Goal: Task Accomplishment & Management: Complete application form

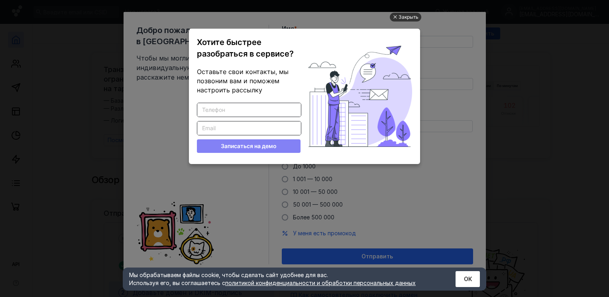
click at [408, 19] on div "Закрыть" at bounding box center [409, 17] width 20 height 9
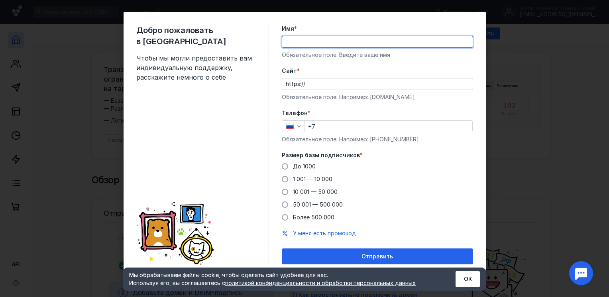
click at [306, 45] on input "Имя *" at bounding box center [377, 41] width 190 height 11
type input "a"
type input "[PERSON_NAME]"
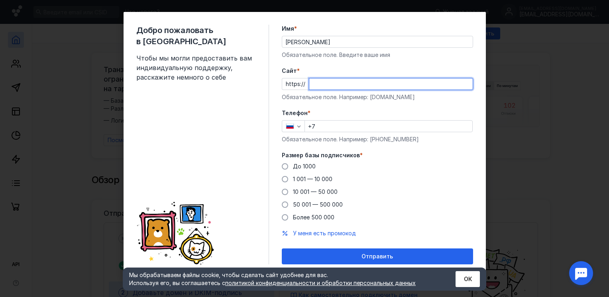
click at [334, 80] on input "Cайт *" at bounding box center [390, 84] width 163 height 11
type input "[DOMAIN_NAME]"
click at [329, 127] on input "+7" at bounding box center [388, 126] width 167 height 11
click at [375, 114] on label "Телефон *" at bounding box center [377, 113] width 191 height 8
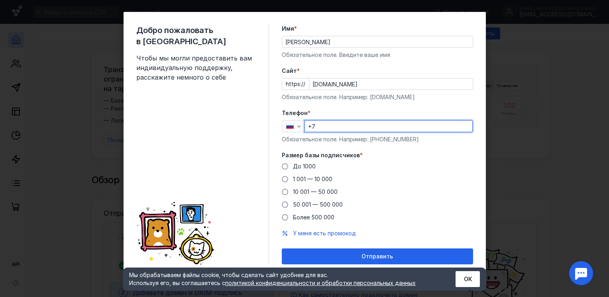
click at [327, 125] on input "+7" at bounding box center [388, 126] width 167 height 11
click at [293, 168] on span "До 1000" at bounding box center [304, 166] width 23 height 7
click at [0, 0] on input "До 1000" at bounding box center [0, 0] width 0 height 0
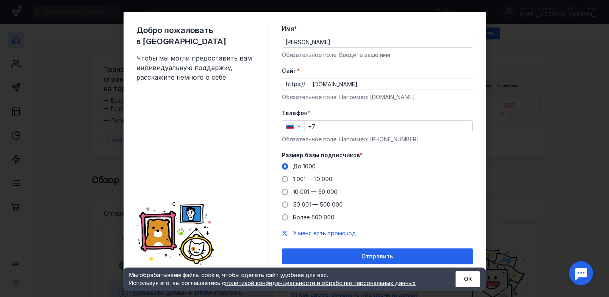
click at [324, 133] on div "Телефон * +7 Обязательное поле. Например: [PHONE_NUMBER]" at bounding box center [377, 126] width 191 height 34
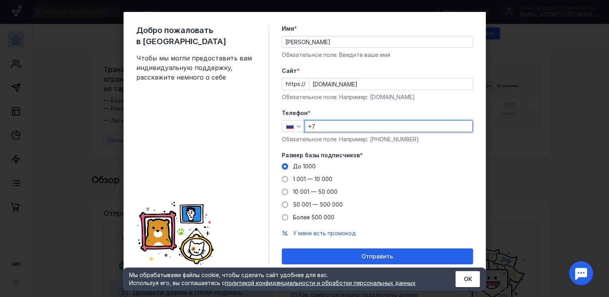
click at [331, 127] on input "+7" at bounding box center [388, 126] width 167 height 11
click at [336, 124] on input "+7" at bounding box center [388, 126] width 167 height 11
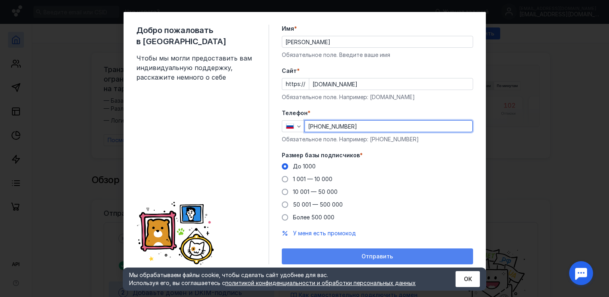
type input "[PHONE_NUMBER]"
click at [361, 255] on span "Отправить" at bounding box center [376, 256] width 31 height 7
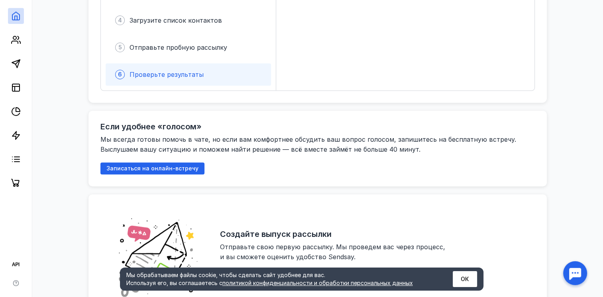
scroll to position [327, 0]
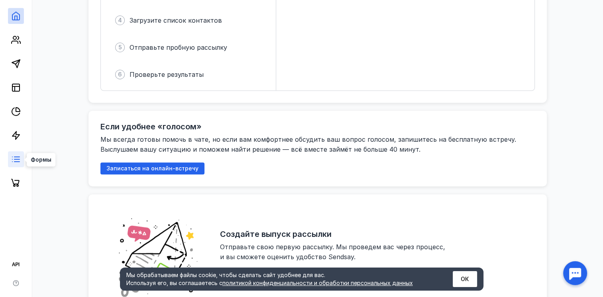
click at [14, 162] on icon at bounding box center [16, 160] width 10 height 10
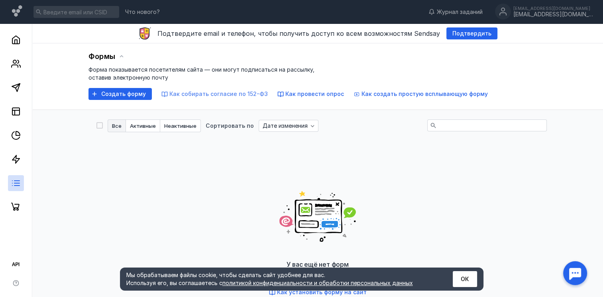
click at [192, 96] on span "Как собирать согласие по 152-ФЗ" at bounding box center [218, 93] width 98 height 7
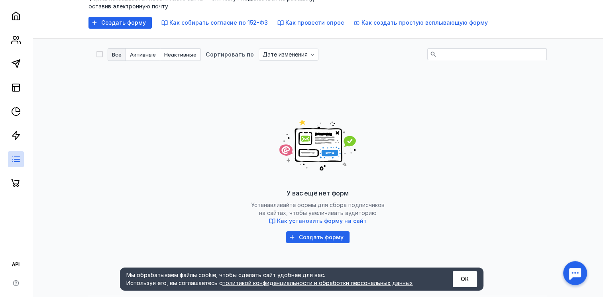
scroll to position [94, 0]
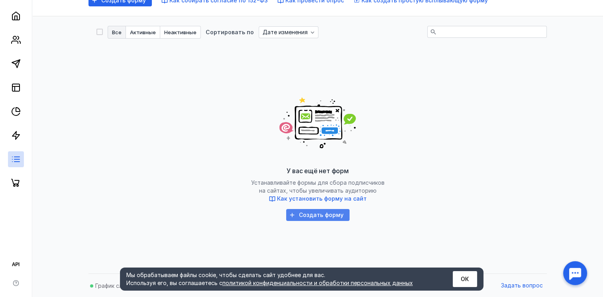
click at [324, 213] on span "Создать форму" at bounding box center [321, 215] width 45 height 7
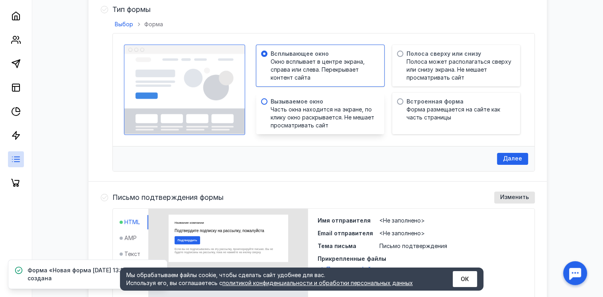
scroll to position [288, 0]
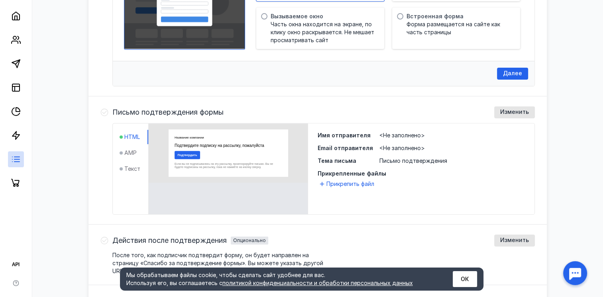
click at [389, 133] on span "<Не заполнено>" at bounding box center [401, 135] width 45 height 7
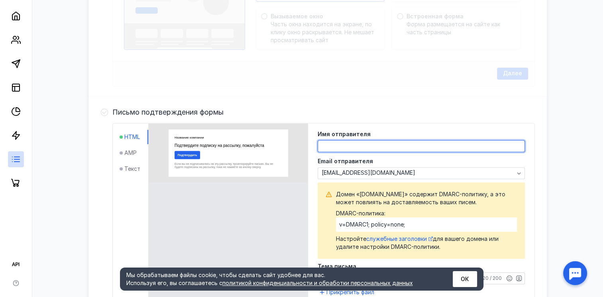
click at [375, 143] on textarea at bounding box center [421, 146] width 206 height 11
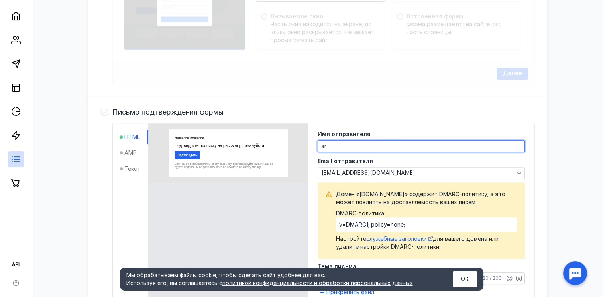
type textarea "a"
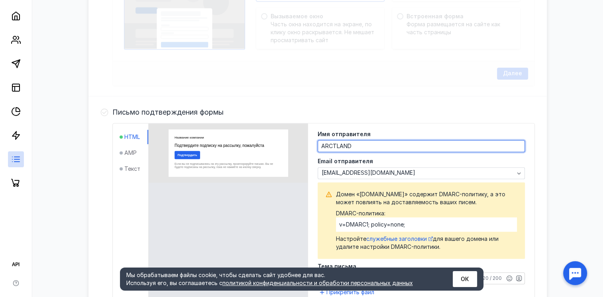
type textarea "ARCTLAND"
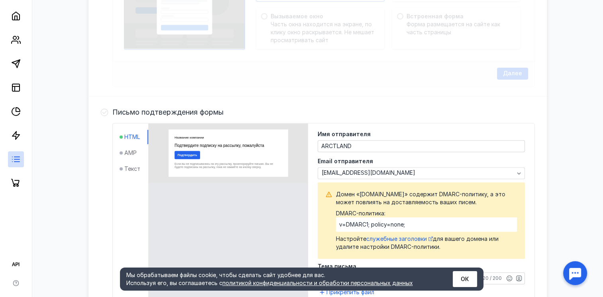
click at [559, 154] on div "Формы ID 1 Новая форма [DATE] 13:14:12 Действия Активировать Черновик Не активн…" at bounding box center [317, 110] width 555 height 709
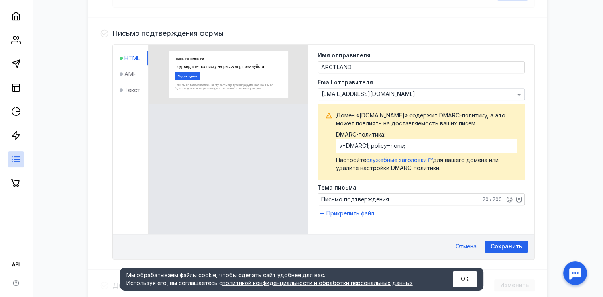
scroll to position [367, 0]
click at [504, 240] on div "Сохранить" at bounding box center [506, 246] width 43 height 12
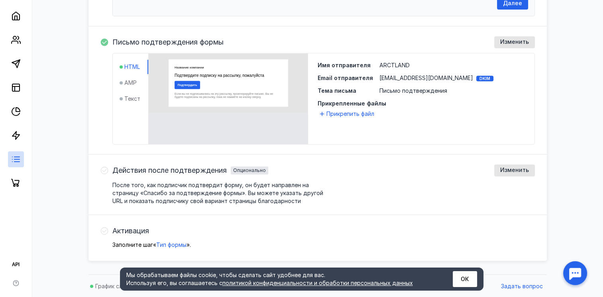
click at [476, 76] on div "DKIM" at bounding box center [484, 79] width 17 height 6
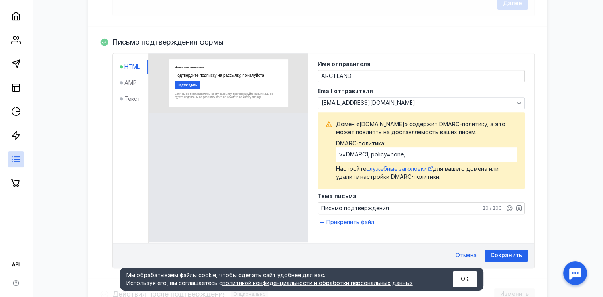
click at [571, 152] on div "Формы ID 1 Новая форма [DATE] 13:14:12 Действия Активировать Черновик Не активн…" at bounding box center [317, 40] width 555 height 709
click at [512, 255] on span "Сохранить" at bounding box center [506, 255] width 31 height 7
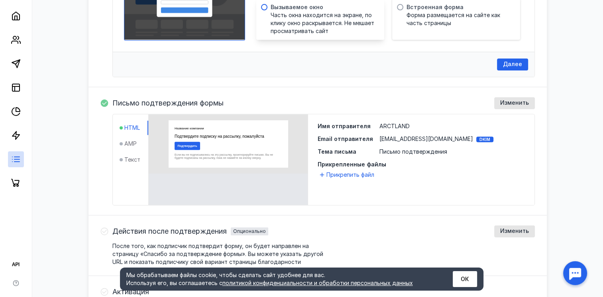
scroll to position [297, 0]
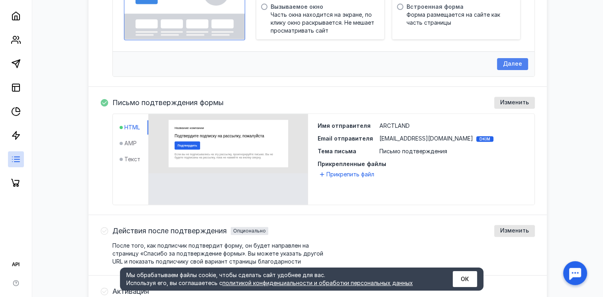
click at [518, 61] on span "Далее" at bounding box center [512, 64] width 19 height 7
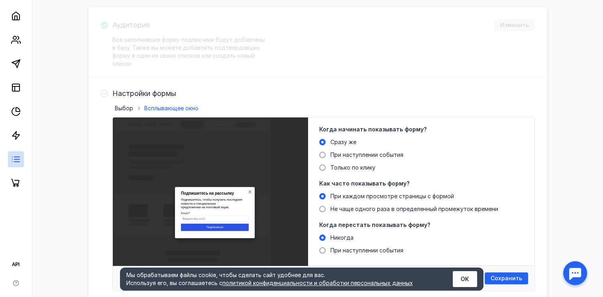
scroll to position [185, 0]
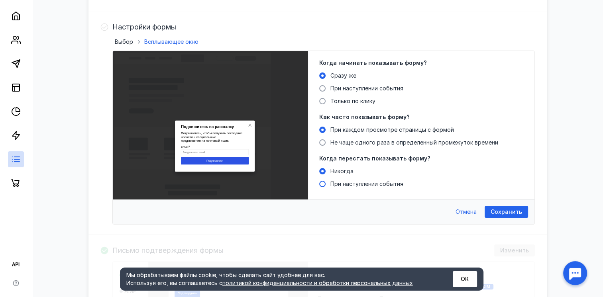
click at [345, 183] on span "При наступлении события" at bounding box center [366, 184] width 73 height 7
click at [0, 0] on input "При наступлении события" at bounding box center [0, 0] width 0 height 0
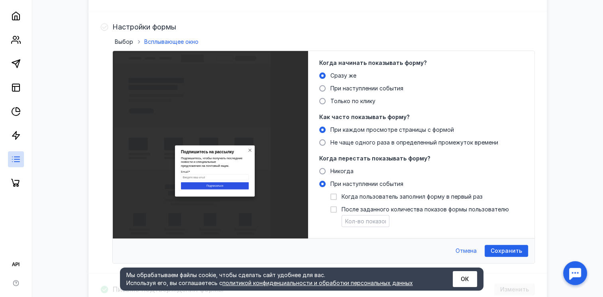
click at [351, 198] on span "Когда пользователь заполнил форму в первый раз" at bounding box center [412, 197] width 141 height 8
click at [336, 198] on input "Когда пользователь заполнил форму в первый раз" at bounding box center [332, 195] width 5 height 5
checkbox input "true"
click at [354, 141] on span "Не чаще одного раза в определенный промежуток времени" at bounding box center [414, 142] width 168 height 7
click at [0, 0] on input "Не чаще одного раза в определенный промежуток времени" at bounding box center [0, 0] width 0 height 0
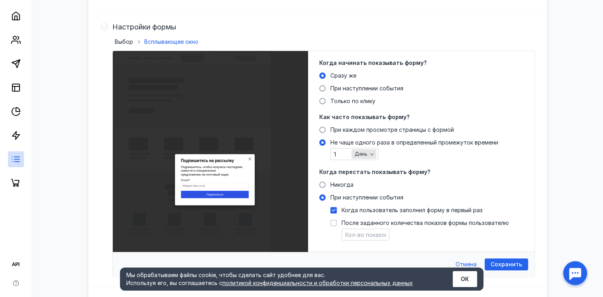
click at [363, 153] on span "День" at bounding box center [361, 154] width 13 height 6
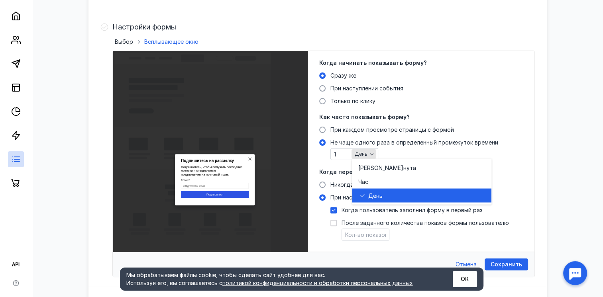
click at [363, 153] on span "День" at bounding box center [361, 154] width 13 height 6
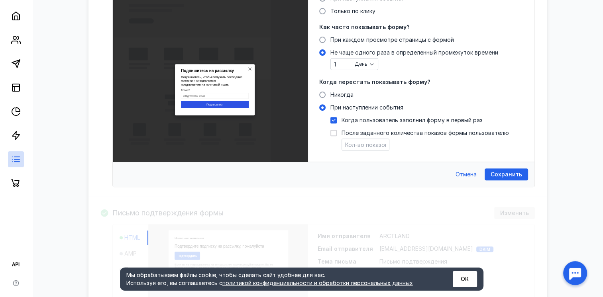
scroll to position [285, 0]
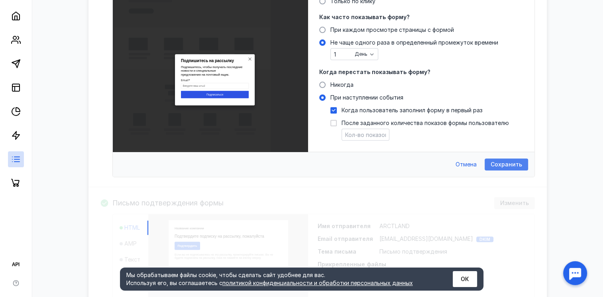
click at [498, 168] on div "Сохранить" at bounding box center [506, 165] width 43 height 12
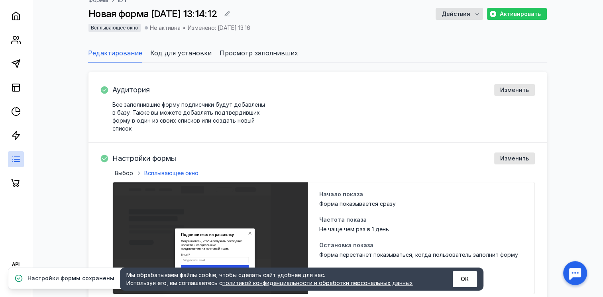
scroll to position [0, 0]
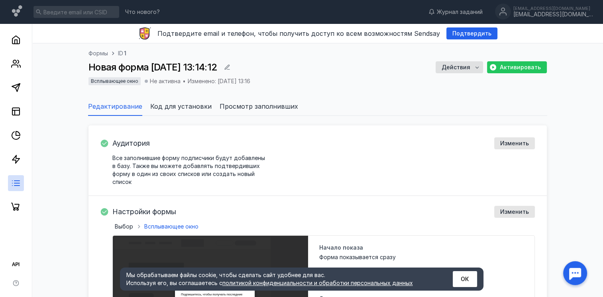
click at [179, 107] on span "Код для установки" at bounding box center [180, 107] width 61 height 10
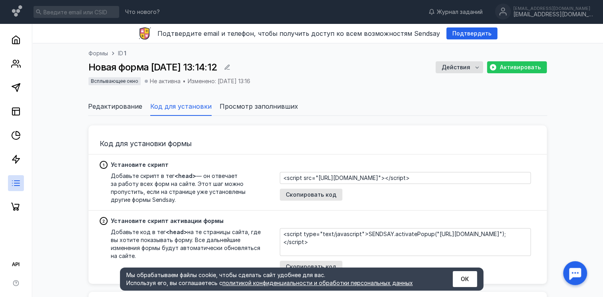
click at [131, 107] on span "Редактирование" at bounding box center [115, 107] width 54 height 10
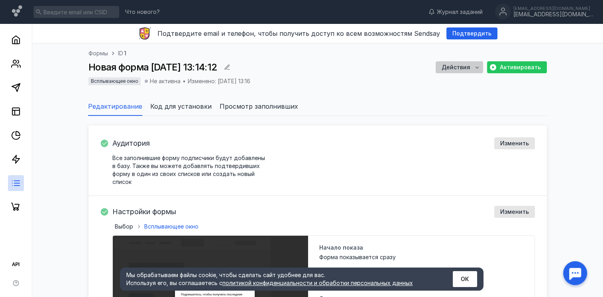
click at [470, 70] on span "Действия" at bounding box center [456, 67] width 29 height 7
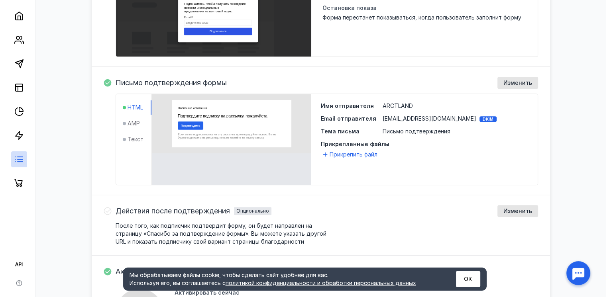
scroll to position [293, 0]
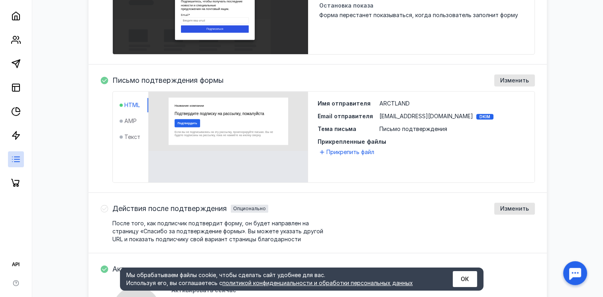
click at [137, 106] on span "HTML" at bounding box center [132, 105] width 16 height 8
click at [132, 117] on ul "HTML AMP Текст" at bounding box center [134, 121] width 29 height 46
click at [128, 136] on ul "HTML AMP Текст" at bounding box center [134, 121] width 29 height 46
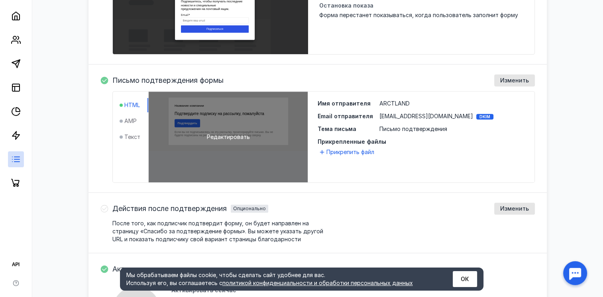
click at [230, 116] on div "Редактировать" at bounding box center [228, 137] width 159 height 91
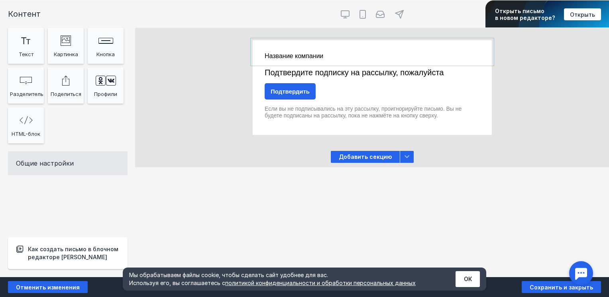
click at [300, 58] on div at bounding box center [372, 52] width 239 height 24
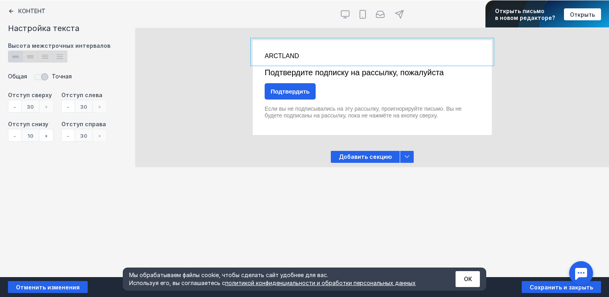
click at [351, 78] on div at bounding box center [372, 73] width 239 height 18
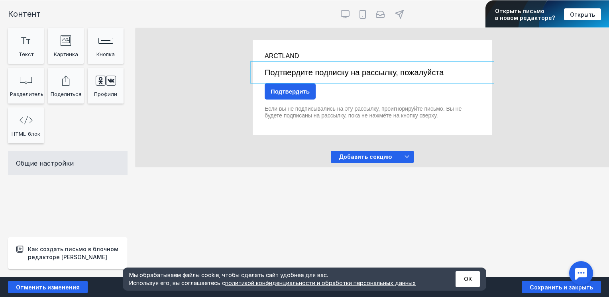
click at [334, 72] on div at bounding box center [372, 73] width 239 height 18
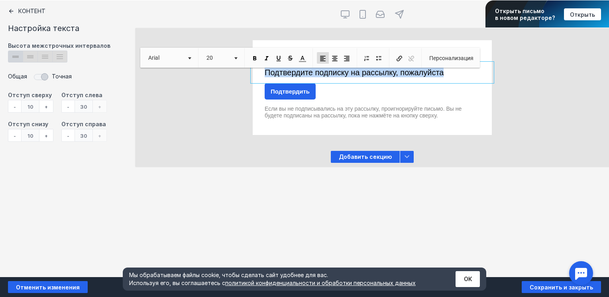
drag, startPoint x: 450, startPoint y: 73, endPoint x: 259, endPoint y: 80, distance: 191.4
click at [259, 80] on div "Подтвердите подписку на рассылку, пожалуйста" at bounding box center [372, 73] width 239 height 18
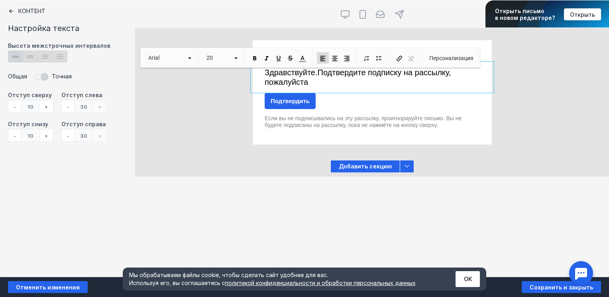
click at [293, 80] on span "Здравствуйте. Подтвердите подписку на рассылку, пожалуйста" at bounding box center [358, 77] width 186 height 18
copy span "пожалуйста"
click at [324, 74] on span "Здравствуйте. Подтвердите подписку на рассылку, пожалуйста" at bounding box center [358, 77] width 186 height 18
click at [332, 73] on span "Здравствуйте. П пожалуйста одтвердите подписку на рассылку, пожалуйста" at bounding box center [360, 77] width 191 height 18
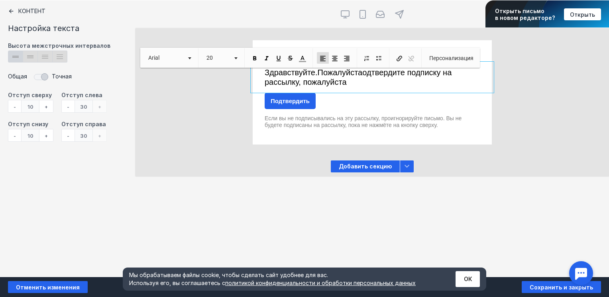
click at [363, 74] on span "Здравствуйте. П ожалуйста одтвердите подписку на рассылку, пожалуйста" at bounding box center [358, 77] width 187 height 18
click at [351, 79] on p "Здравствуйте. П ожалуйста, п одтвердите подписку на рассылку, пожалуйста" at bounding box center [372, 77] width 215 height 19
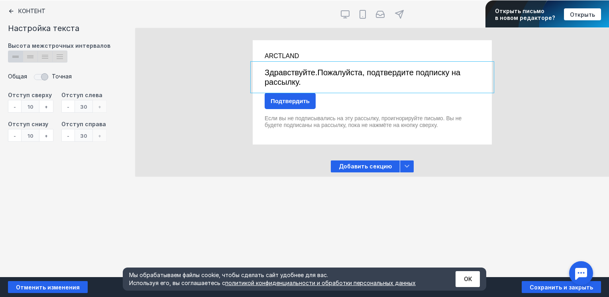
click at [499, 206] on div "Контент Тт Copy Created with Sketch. Текст image Created with Sketch. Картинка …" at bounding box center [304, 138] width 609 height 277
click at [292, 57] on div at bounding box center [372, 52] width 239 height 24
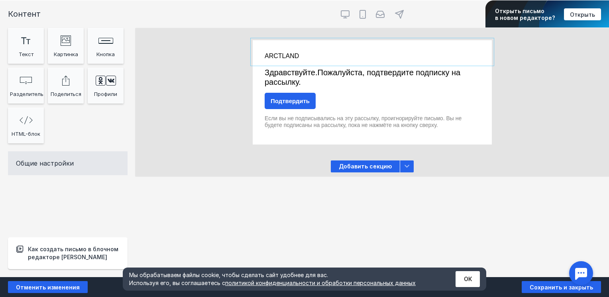
click at [283, 53] on div at bounding box center [372, 52] width 239 height 24
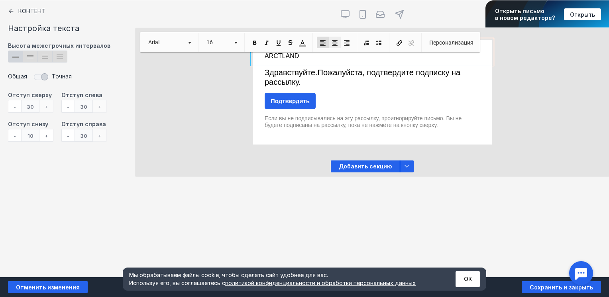
click at [337, 45] on span at bounding box center [334, 42] width 7 height 7
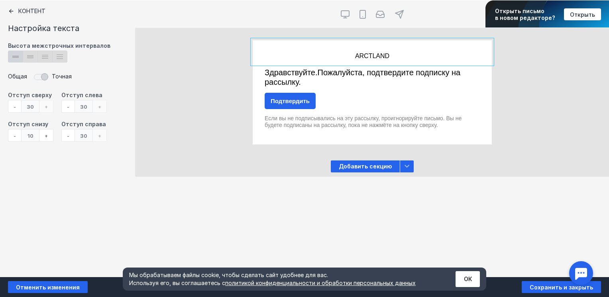
click at [465, 209] on div "Контент Тт Copy Created with Sketch. Текст image Created with Sketch. Картинка …" at bounding box center [304, 138] width 609 height 277
click at [475, 208] on div "Контент Тт Copy Created with Sketch. Текст image Created with Sketch. Картинка …" at bounding box center [304, 138] width 609 height 277
click at [325, 87] on div at bounding box center [372, 77] width 239 height 27
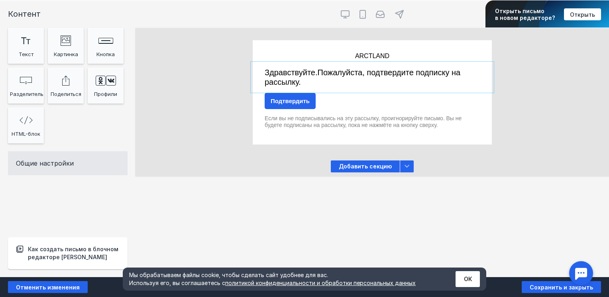
click at [294, 78] on div at bounding box center [372, 77] width 239 height 27
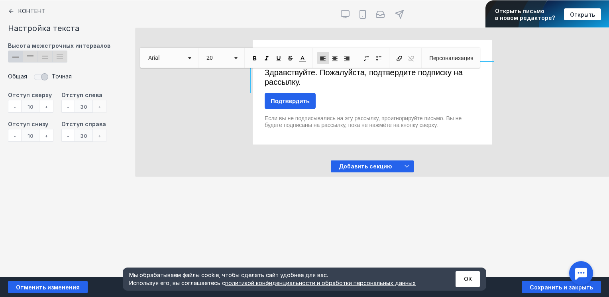
click at [464, 211] on div "Контент Тт Copy Created with Sketch. Текст image Created with Sketch. Картинка …" at bounding box center [304, 138] width 609 height 277
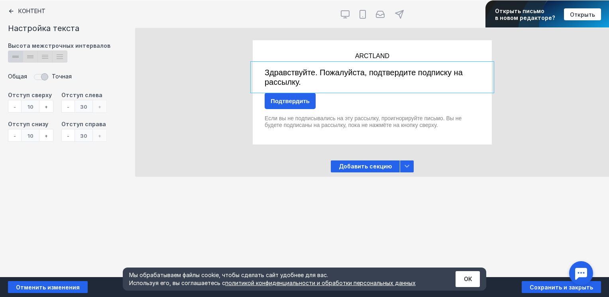
click at [376, 57] on div at bounding box center [372, 52] width 239 height 24
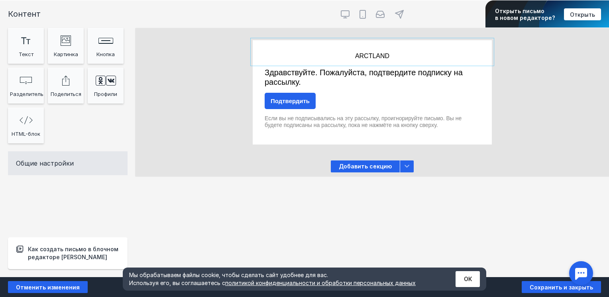
click at [320, 54] on div at bounding box center [372, 52] width 239 height 24
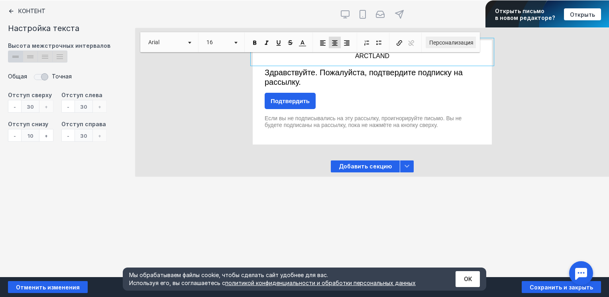
click at [454, 43] on span "Персонализация" at bounding box center [450, 42] width 45 height 7
click at [256, 41] on span at bounding box center [254, 42] width 7 height 7
drag, startPoint x: 389, startPoint y: 57, endPoint x: 353, endPoint y: 55, distance: 36.3
click at [353, 55] on p "​​​​​​​ ARCTLAND" at bounding box center [372, 56] width 215 height 8
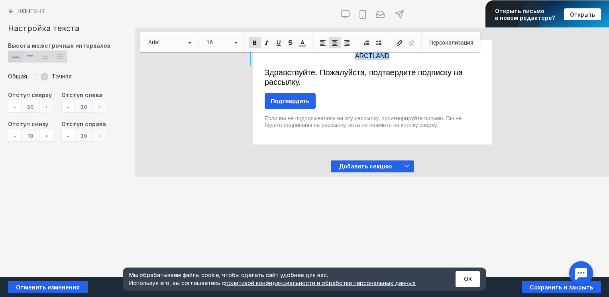
click at [258, 41] on span at bounding box center [254, 42] width 7 height 7
click at [292, 214] on div "Контент Тт Copy Created with Sketch. Текст image Created with Sketch. Картинка …" at bounding box center [304, 138] width 609 height 277
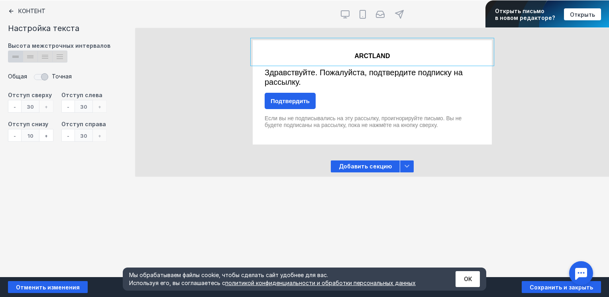
click at [317, 222] on div "Контент Тт Copy Created with Sketch. Текст image Created with Sketch. Картинка …" at bounding box center [304, 138] width 609 height 277
click at [299, 104] on div "Подтвердить" at bounding box center [290, 101] width 51 height 16
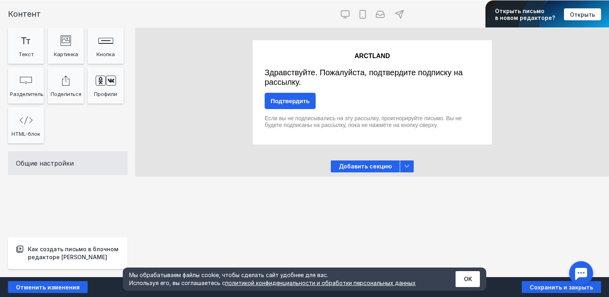
click at [299, 104] on div "Подтвердить" at bounding box center [290, 101] width 51 height 16
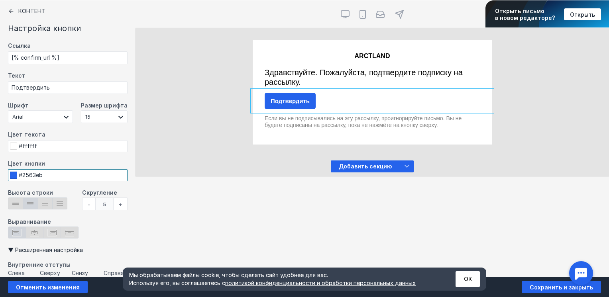
click at [47, 173] on input "#2563eb" at bounding box center [68, 175] width 120 height 12
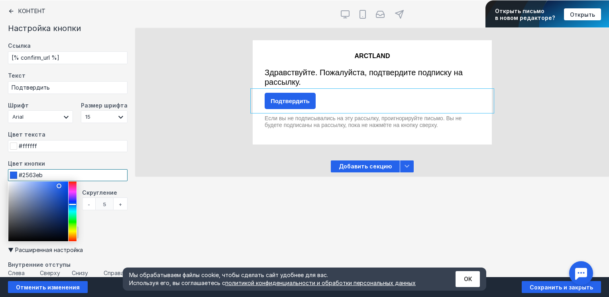
click at [47, 173] on input "#2563eb" at bounding box center [68, 175] width 120 height 12
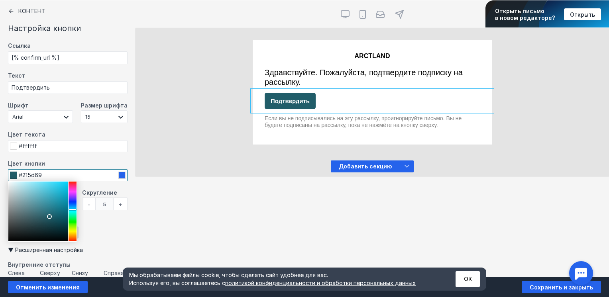
type input "#215d69"
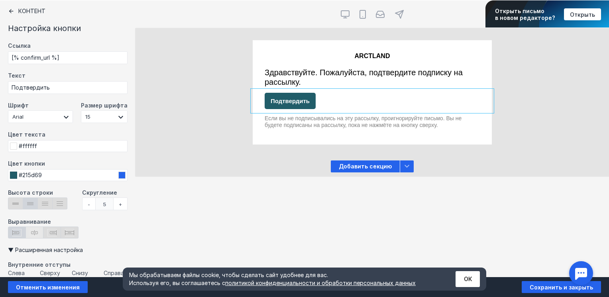
click at [33, 233] on icon at bounding box center [34, 232] width 7 height 5
click at [31, 232] on input "radio" at bounding box center [28, 229] width 5 height 5
radio input "true"
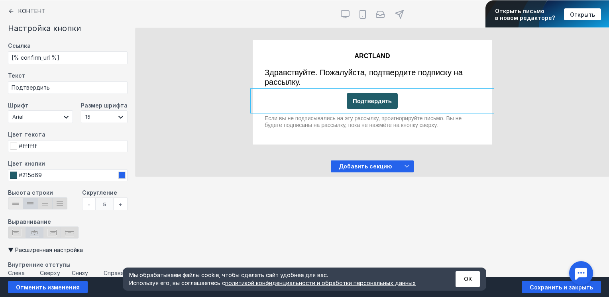
click at [17, 205] on span "lineheight_12 Created with Sketch." at bounding box center [15, 204] width 15 height 12
click at [13, 203] on input "lineheight_12 Created with Sketch." at bounding box center [10, 200] width 5 height 5
radio input "true"
click at [120, 201] on div "+" at bounding box center [121, 204] width 14 height 13
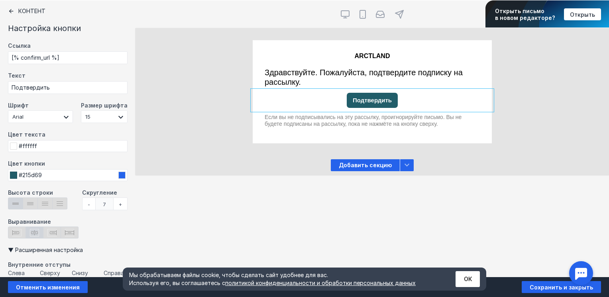
click at [120, 201] on div "+" at bounding box center [121, 204] width 14 height 13
click at [101, 203] on div "10" at bounding box center [104, 204] width 18 height 13
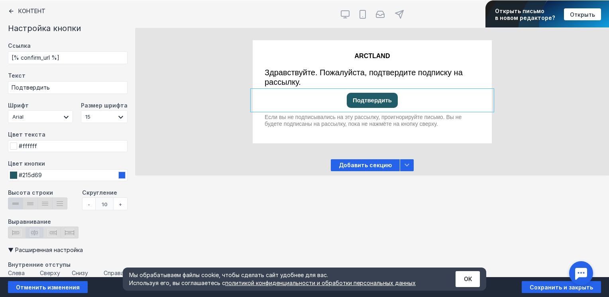
click at [97, 203] on div "10" at bounding box center [104, 204] width 18 height 13
click at [118, 205] on div "+" at bounding box center [121, 204] width 14 height 13
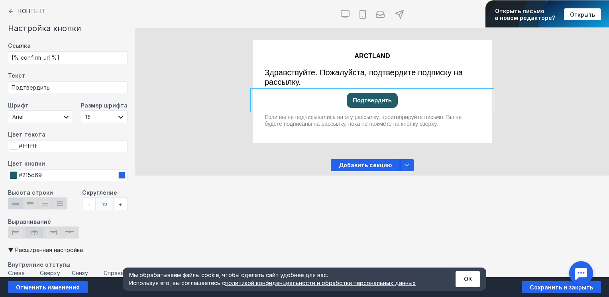
click at [118, 205] on div "+" at bounding box center [121, 204] width 14 height 13
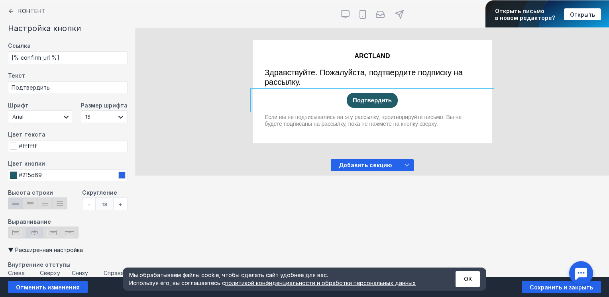
click at [118, 205] on div "+" at bounding box center [121, 204] width 14 height 13
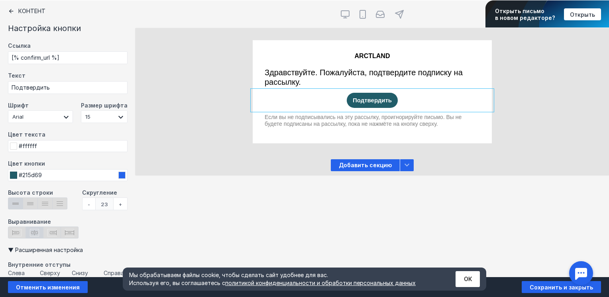
click at [118, 205] on div "+" at bounding box center [121, 204] width 14 height 13
click at [103, 230] on div at bounding box center [68, 233] width 120 height 12
click at [117, 120] on select "8 9 10 11 12 13 14 15 16 17 18 19 20 22 24 26 28 30 32 34 36" at bounding box center [104, 116] width 47 height 13
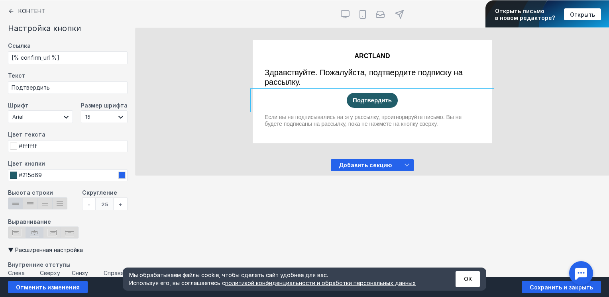
click at [117, 120] on select "8 9 10 11 12 13 14 15 16 17 18 19 20 22 24 26 28 30 32 34 36" at bounding box center [104, 116] width 47 height 13
click at [81, 110] on select "8 9 10 11 12 13 14 15 16 17 18 19 20 22 24 26 28 30 32 34 36" at bounding box center [104, 116] width 47 height 13
click at [110, 124] on div "Шрифт Arial [PERSON_NAME] Scada PT Sans Open Sans Roboto [GEOGRAPHIC_DATA] PT S…" at bounding box center [68, 116] width 120 height 29
click at [116, 117] on select "8 9 10 11 12 13 14 15 16 17 18 19 20 22 24 26 28 30 32 34 36" at bounding box center [104, 116] width 47 height 13
click at [81, 110] on select "8 9 10 11 12 13 14 15 16 17 18 19 20 22 24 26 28 30 32 34 36" at bounding box center [104, 116] width 47 height 13
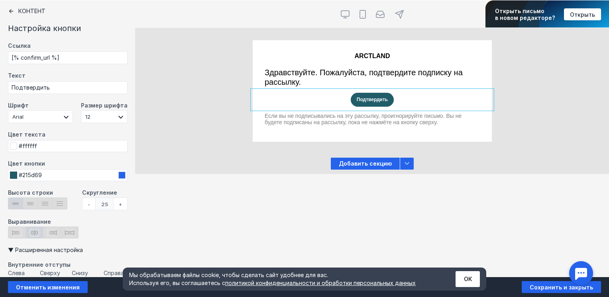
click at [119, 112] on select "8 9 10 11 12 13 14 15 16 17 18 19 20 22 24 26 28 30 32 34 36" at bounding box center [104, 116] width 47 height 13
click at [81, 110] on select "8 9 10 11 12 13 14 15 16 17 18 19 20 22 24 26 28 30 32 34 36" at bounding box center [104, 116] width 47 height 13
click at [117, 118] on select "8 9 10 11 12 13 14 15 16 17 18 19 20 22 24 26 28 30 32 34 36" at bounding box center [104, 116] width 47 height 13
select select "15"
click at [81, 110] on select "8 9 10 11 12 13 14 15 16 17 18 19 20 22 24 26 28 30 32 34 36" at bounding box center [104, 116] width 47 height 13
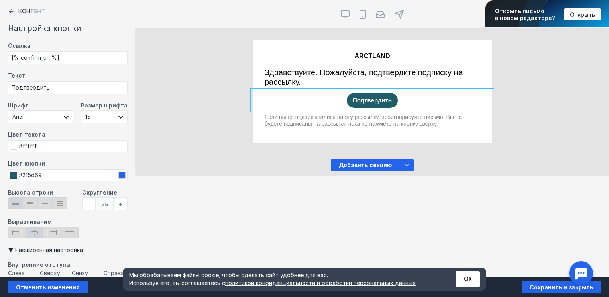
click at [107, 162] on label "Цвет кнопки" at bounding box center [68, 164] width 120 height 9
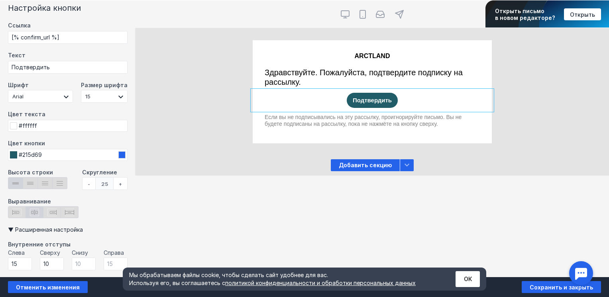
scroll to position [16, 0]
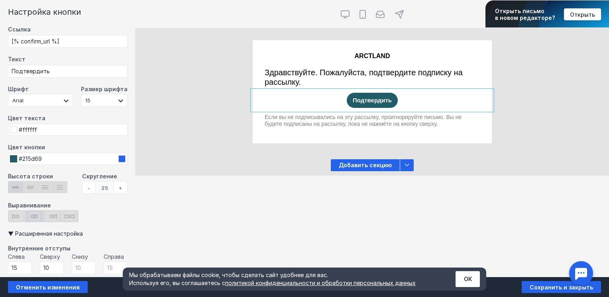
click at [58, 96] on select "Arial [PERSON_NAME] Scada PT Sans Open Sans Roboto [GEOGRAPHIC_DATA] PT Serif" at bounding box center [40, 100] width 65 height 13
click at [8, 94] on select "Arial [PERSON_NAME] Scada PT Sans Open Sans Roboto [GEOGRAPHIC_DATA] PT Serif" at bounding box center [40, 100] width 65 height 13
click at [50, 101] on select "Arial [PERSON_NAME] Scada PT Sans Open Sans Roboto [GEOGRAPHIC_DATA] PT Serif" at bounding box center [40, 100] width 65 height 13
click at [8, 94] on select "Arial [PERSON_NAME] Scada PT Sans Open Sans Roboto [GEOGRAPHIC_DATA] PT Serif" at bounding box center [40, 100] width 65 height 13
click at [50, 103] on select "Arial [PERSON_NAME] Scada PT Sans Open Sans Roboto [GEOGRAPHIC_DATA] PT Serif" at bounding box center [40, 100] width 65 height 13
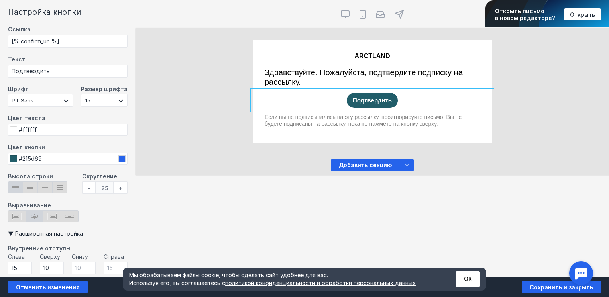
click at [8, 94] on select "Arial [PERSON_NAME] Scada PT Sans Open Sans Roboto [GEOGRAPHIC_DATA] PT Serif" at bounding box center [40, 100] width 65 height 13
click at [55, 100] on select "Arial [PERSON_NAME] Scada PT Sans Open Sans Roboto [GEOGRAPHIC_DATA] PT Serif" at bounding box center [40, 100] width 65 height 13
click at [8, 94] on select "Arial [PERSON_NAME] Scada PT Sans Open Sans Roboto [GEOGRAPHIC_DATA] PT Serif" at bounding box center [40, 100] width 65 height 13
click at [44, 102] on select "Arial [PERSON_NAME] Scada PT Sans Open Sans Roboto [GEOGRAPHIC_DATA] PT Serif" at bounding box center [40, 100] width 65 height 13
click at [8, 94] on select "Arial [PERSON_NAME] Scada PT Sans Open Sans Roboto [GEOGRAPHIC_DATA] PT Serif" at bounding box center [40, 100] width 65 height 13
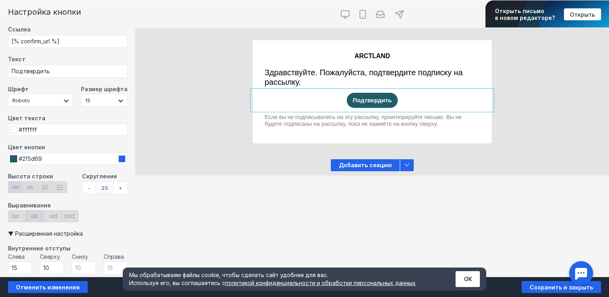
click at [59, 100] on select "Arial [PERSON_NAME] Scada PT Sans Open Sans Roboto [GEOGRAPHIC_DATA] PT Serif" at bounding box center [40, 100] width 65 height 13
click at [8, 94] on select "Arial [PERSON_NAME] Scada PT Sans Open Sans Roboto [GEOGRAPHIC_DATA] PT Serif" at bounding box center [40, 100] width 65 height 13
click at [59, 104] on select "Arial [PERSON_NAME] Scada PT Sans Open Sans Roboto [GEOGRAPHIC_DATA] PT Serif" at bounding box center [40, 100] width 65 height 13
click at [8, 94] on select "Arial [PERSON_NAME] Scada PT Sans Open Sans Roboto [GEOGRAPHIC_DATA] PT Serif" at bounding box center [40, 100] width 65 height 13
click at [52, 103] on select "Arial [PERSON_NAME] Scada PT Sans Open Sans Roboto [GEOGRAPHIC_DATA] PT Serif" at bounding box center [40, 100] width 65 height 13
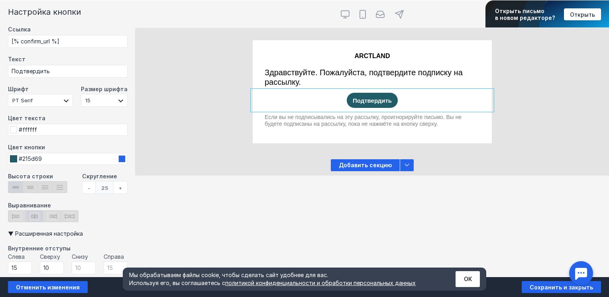
select select "'Open Sans', Helvetica, Arial, sans-serif"
click at [8, 94] on select "Arial [PERSON_NAME] Scada PT Sans Open Sans Roboto [GEOGRAPHIC_DATA] PT Serif" at bounding box center [40, 100] width 65 height 13
click at [315, 80] on div at bounding box center [372, 77] width 239 height 27
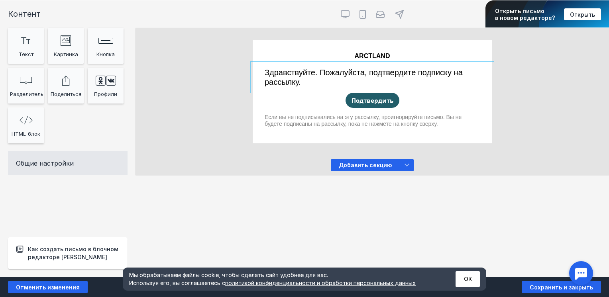
click at [296, 72] on div at bounding box center [372, 77] width 239 height 27
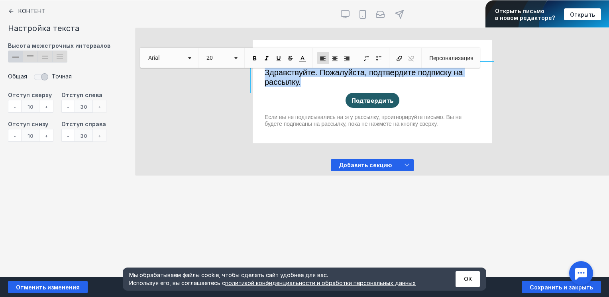
drag, startPoint x: 302, startPoint y: 80, endPoint x: 260, endPoint y: 73, distance: 42.5
click at [260, 73] on div "Здравствуйте. Пожалуйста, подтвердите подписку на рассылку." at bounding box center [372, 77] width 239 height 27
click at [200, 57] on span "Размер 20" at bounding box center [221, 58] width 46 height 20
click at [192, 57] on link "Arial" at bounding box center [169, 58] width 50 height 12
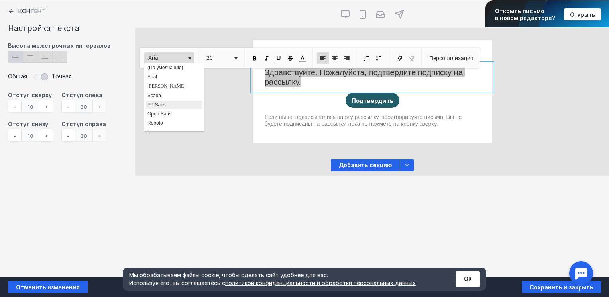
scroll to position [14, 0]
click at [172, 98] on link "Open Sans" at bounding box center [173, 100] width 57 height 9
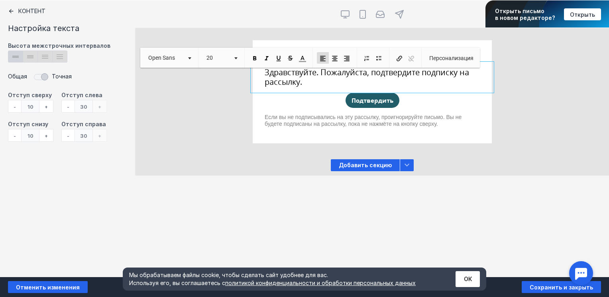
scroll to position [0, 0]
click at [265, 197] on div "Контент Тт Copy Created with Sketch. Текст image Created with Sketch. Картинка …" at bounding box center [304, 138] width 609 height 277
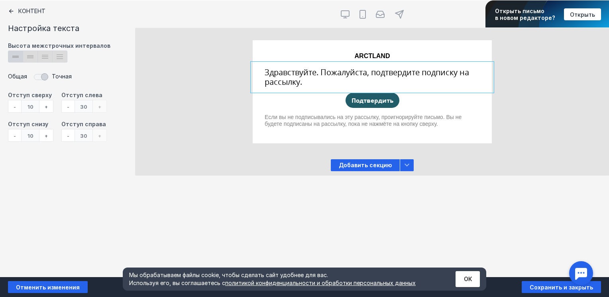
click at [265, 197] on div "Контент Тт Copy Created with Sketch. Текст image Created with Sketch. Картинка …" at bounding box center [304, 138] width 609 height 277
click at [375, 53] on div at bounding box center [372, 52] width 239 height 24
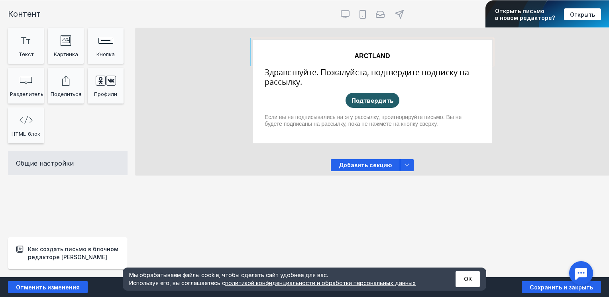
drag, startPoint x: 368, startPoint y: 55, endPoint x: 375, endPoint y: 53, distance: 6.9
click at [375, 53] on div at bounding box center [372, 52] width 239 height 24
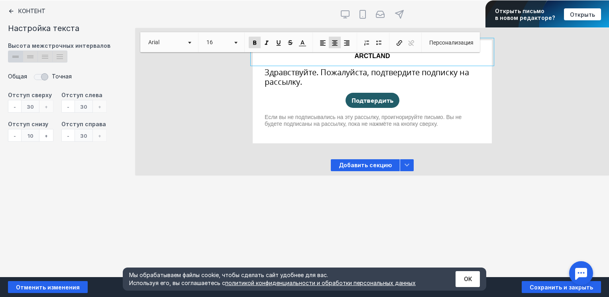
click at [368, 53] on span "ARCTLAND" at bounding box center [372, 56] width 35 height 7
click at [188, 39] on link "Arial" at bounding box center [169, 43] width 50 height 12
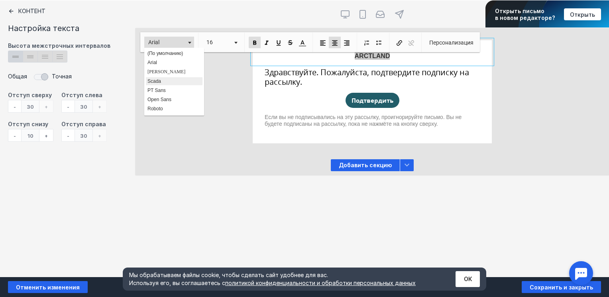
scroll to position [1, 0]
click at [166, 95] on span "Open Sans" at bounding box center [159, 98] width 24 height 6
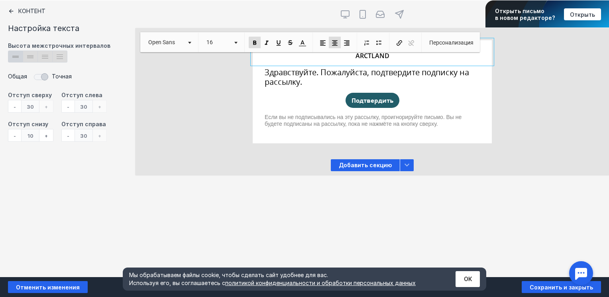
scroll to position [0, 0]
click at [207, 230] on div "Контент Тт Copy Created with Sketch. Текст image Created with Sketch. Картинка …" at bounding box center [304, 138] width 609 height 277
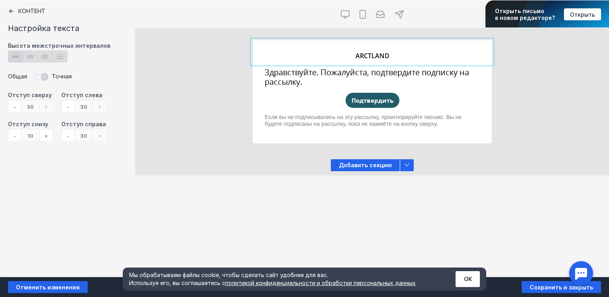
click at [207, 230] on div "Контент Тт Copy Created with Sketch. Текст image Created with Sketch. Картинка …" at bounding box center [304, 138] width 609 height 277
click at [44, 77] on span at bounding box center [39, 77] width 17 height 12
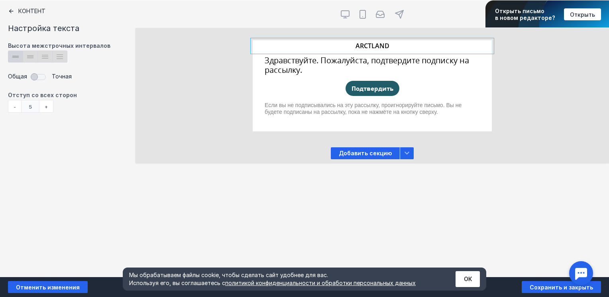
click at [44, 77] on span at bounding box center [39, 77] width 17 height 12
click at [7, 12] on div "Контент Настройка текста Высота межстрочных интервалов lineheight_12 Created wi…" at bounding box center [67, 138] width 135 height 277
click at [44, 108] on div "+" at bounding box center [46, 106] width 14 height 13
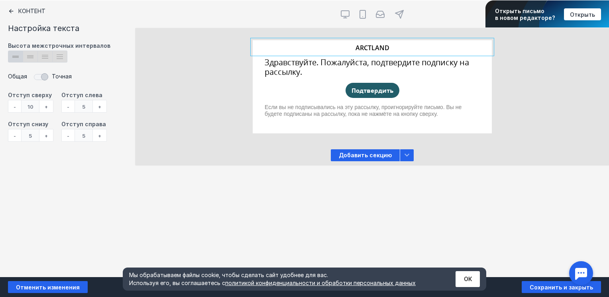
click at [44, 108] on div "+" at bounding box center [46, 106] width 14 height 13
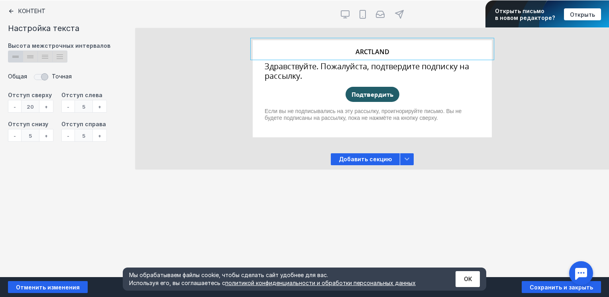
click at [100, 185] on div "Контент Настройка текста Высота межстрочных интервалов lineheight_12 Created wi…" at bounding box center [67, 138] width 135 height 277
click at [194, 123] on div "ARCTLAND Здравствуйте. Пожалуйста, подтвердите подписку на рассылку. Подтвердит…" at bounding box center [371, 88] width 473 height 97
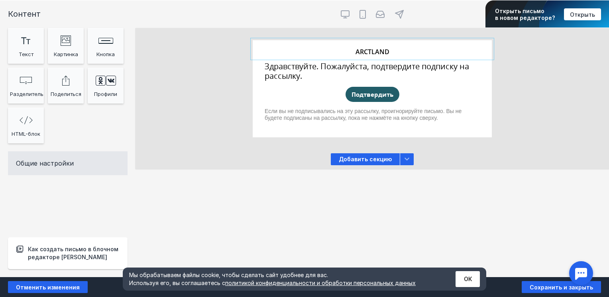
click at [365, 53] on div at bounding box center [372, 49] width 239 height 18
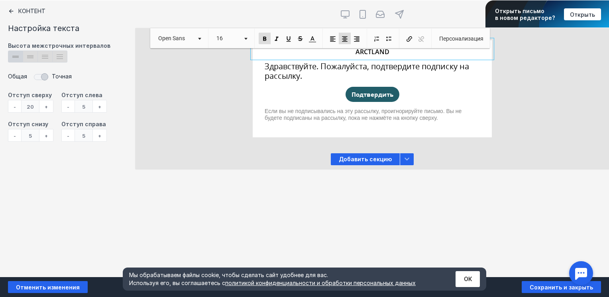
click at [46, 107] on div "+" at bounding box center [46, 106] width 14 height 13
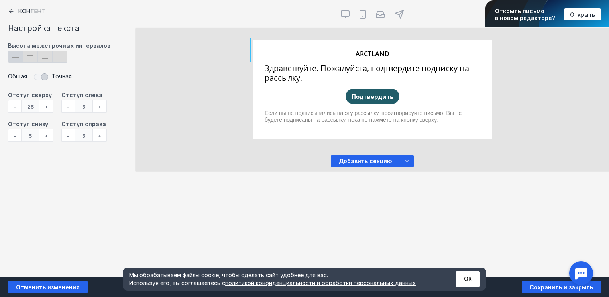
click at [102, 187] on div "Контент Настройка текста Высота межстрочных интервалов lineheight_12 Created wi…" at bounding box center [67, 138] width 135 height 277
click at [166, 205] on div "Контент Тт Copy Created with Sketch. Текст image Created with Sketch. Картинка …" at bounding box center [304, 138] width 609 height 277
click at [249, 238] on div "Контент Тт Copy Created with Sketch. Текст image Created with Sketch. Картинка …" at bounding box center [304, 138] width 609 height 277
click at [274, 238] on div "Контент Тт Copy Created with Sketch. Текст image Created with Sketch. Картинка …" at bounding box center [304, 138] width 609 height 277
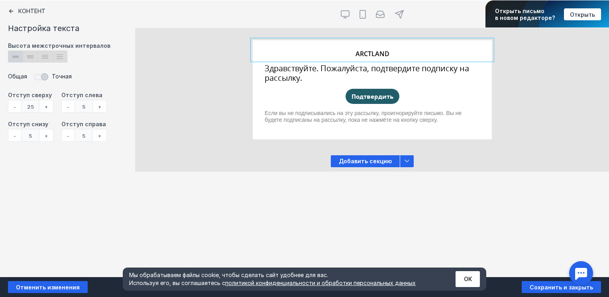
click at [292, 74] on div at bounding box center [372, 73] width 239 height 27
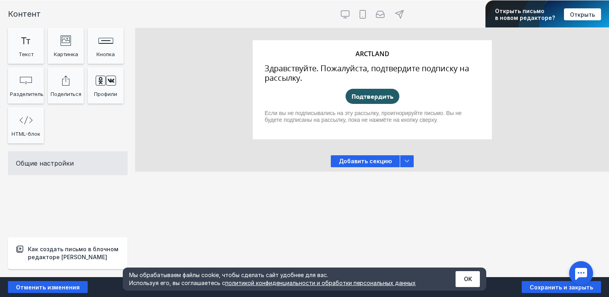
click at [292, 74] on div at bounding box center [372, 73] width 239 height 27
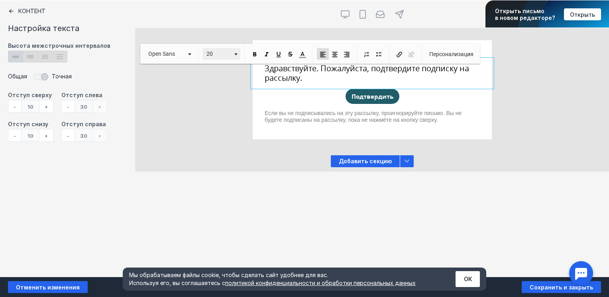
click at [237, 54] on span at bounding box center [235, 54] width 3 height 2
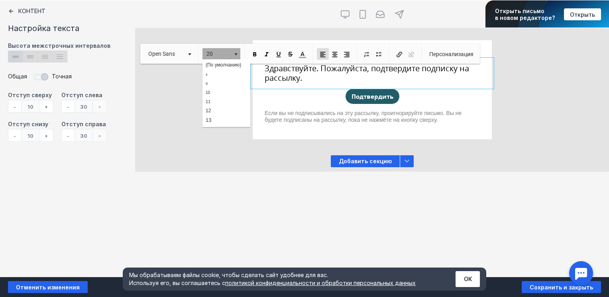
scroll to position [102, 0]
click at [219, 79] on link "19" at bounding box center [225, 83] width 45 height 12
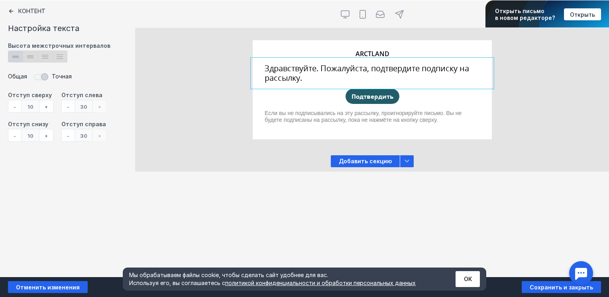
drag, startPoint x: 309, startPoint y: 84, endPoint x: 276, endPoint y: 76, distance: 34.3
click at [276, 76] on div at bounding box center [372, 73] width 239 height 27
drag, startPoint x: 310, startPoint y: 77, endPoint x: 281, endPoint y: 71, distance: 30.2
click at [281, 71] on div at bounding box center [372, 73] width 239 height 27
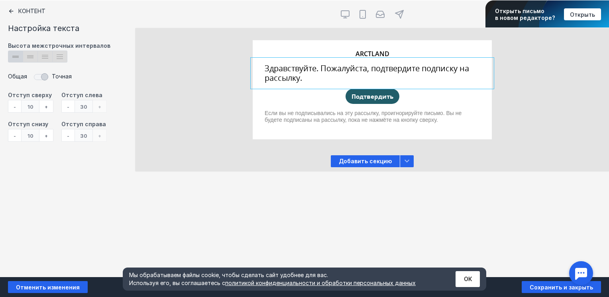
click at [281, 71] on div at bounding box center [372, 73] width 239 height 27
click at [308, 80] on div at bounding box center [372, 73] width 239 height 27
click at [328, 62] on div at bounding box center [372, 73] width 239 height 27
click at [316, 71] on div at bounding box center [372, 73] width 239 height 27
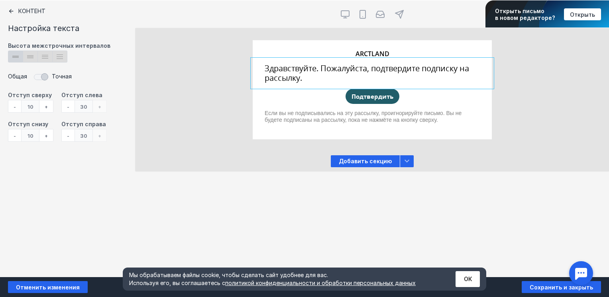
click at [316, 71] on div at bounding box center [372, 73] width 239 height 27
click at [339, 75] on div at bounding box center [372, 73] width 239 height 27
click at [282, 172] on div "Контент Тт Copy Created with Sketch. Текст image Created with Sketch. Картинка …" at bounding box center [304, 138] width 609 height 277
click at [253, 131] on div at bounding box center [372, 120] width 239 height 29
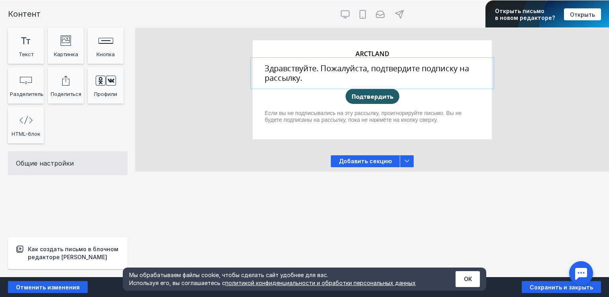
click at [319, 73] on div at bounding box center [372, 73] width 239 height 27
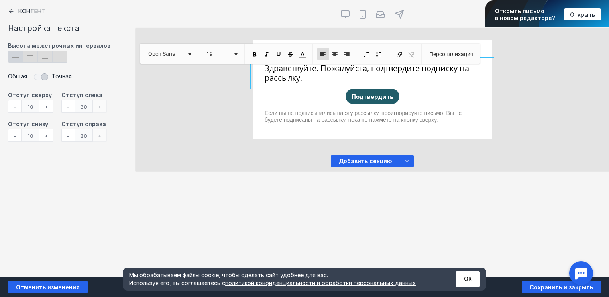
click at [319, 73] on span "Здравствуйте. Пожалуйста, подтвердите подписку на рассылку." at bounding box center [367, 73] width 204 height 20
click at [306, 77] on p "​​​​​​​ Здравствуйте. Пожалуйста, подтвердите подписку на рассылку." at bounding box center [372, 73] width 215 height 19
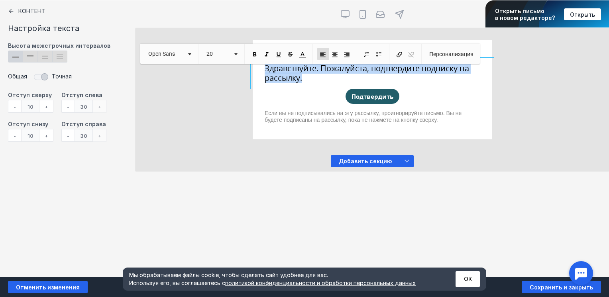
drag, startPoint x: 306, startPoint y: 77, endPoint x: 261, endPoint y: 69, distance: 44.9
click at [261, 69] on div "​​​​​​​ Здравствуйте. Пожалуйста, подтвердите подписку на рассылку." at bounding box center [372, 73] width 239 height 27
click at [234, 56] on link "19" at bounding box center [221, 54] width 38 height 12
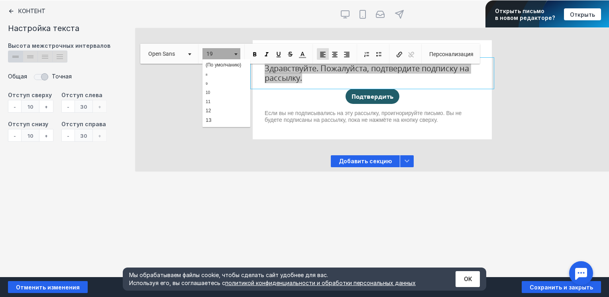
scroll to position [90, 0]
click at [221, 77] on link "18" at bounding box center [225, 83] width 45 height 12
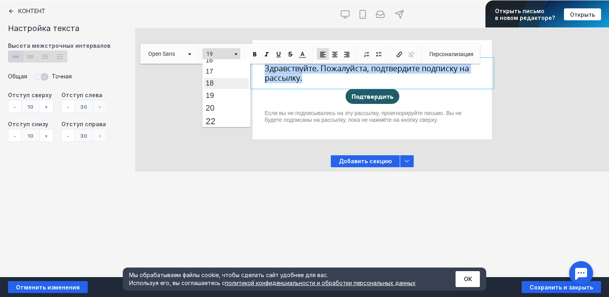
scroll to position [0, 0]
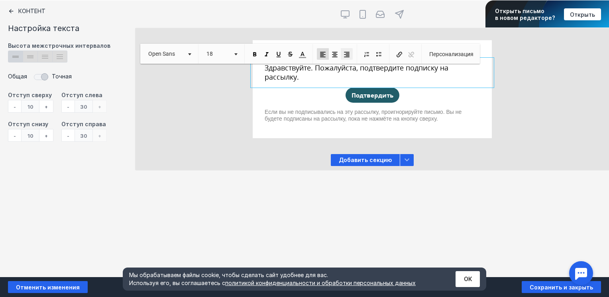
click at [342, 49] on link "По правому краю" at bounding box center [347, 54] width 12 height 12
click at [335, 53] on span at bounding box center [334, 54] width 7 height 7
click at [303, 206] on div "Контент Тт Copy Created with Sketch. Текст image Created with Sketch. Картинка …" at bounding box center [304, 138] width 609 height 277
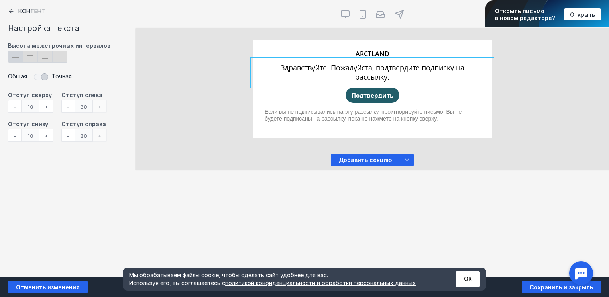
click at [368, 240] on div "Контент Тт Copy Created with Sketch. Текст image Created with Sketch. Картинка …" at bounding box center [304, 138] width 609 height 277
click at [48, 108] on div "+" at bounding box center [46, 106] width 14 height 13
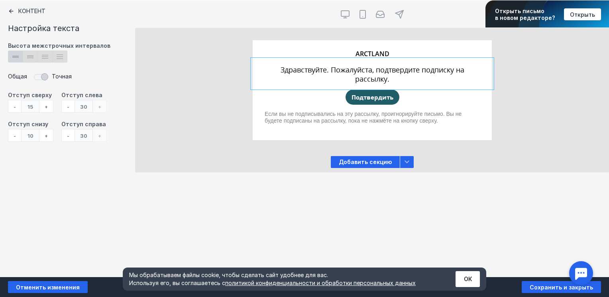
click at [48, 108] on div "+" at bounding box center [46, 106] width 14 height 13
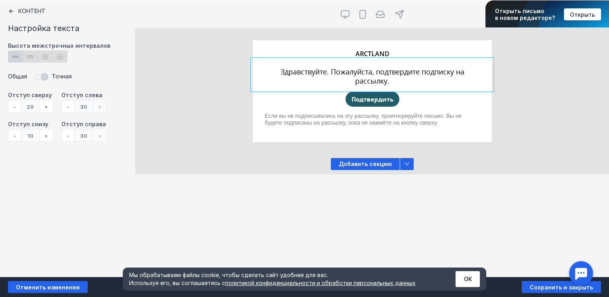
click at [48, 108] on div "+" at bounding box center [46, 106] width 14 height 13
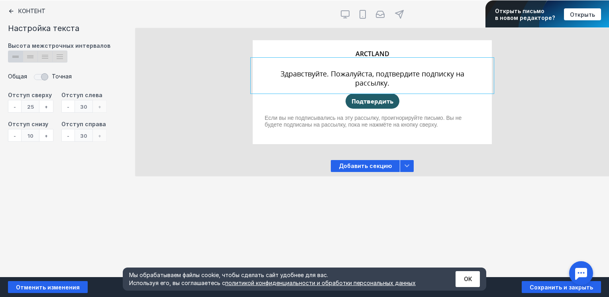
click at [49, 137] on div "+" at bounding box center [46, 135] width 14 height 13
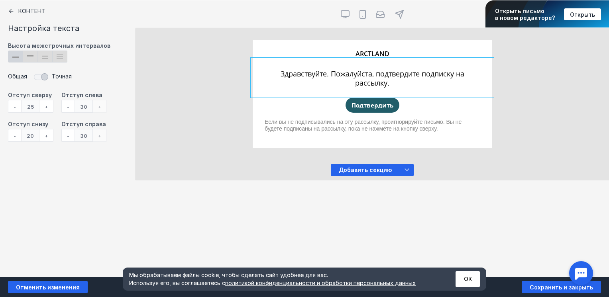
click at [142, 205] on div "Контент Тт Copy Created with Sketch. Текст image Created with Sketch. Картинка …" at bounding box center [304, 138] width 609 height 277
click at [6, 14] on div "Контент Настройка текста Высота межстрочных интервалов lineheight_12 Created wi…" at bounding box center [67, 138] width 135 height 277
click at [10, 14] on icon at bounding box center [11, 11] width 6 height 6
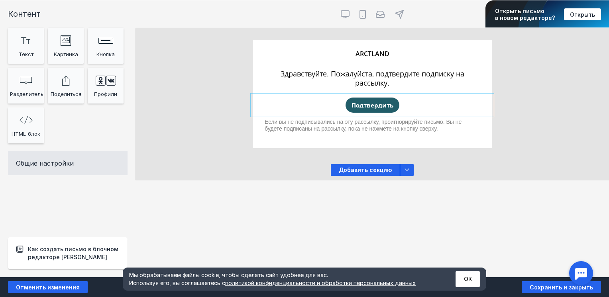
click at [308, 108] on div "Подтвердить" at bounding box center [372, 105] width 239 height 19
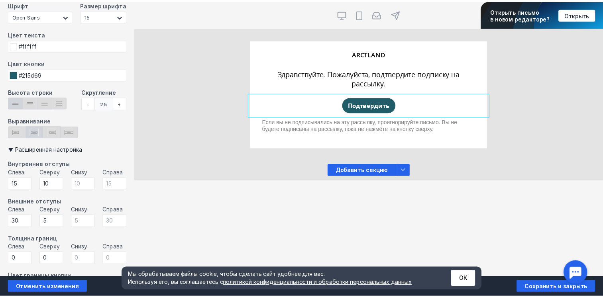
scroll to position [132, 0]
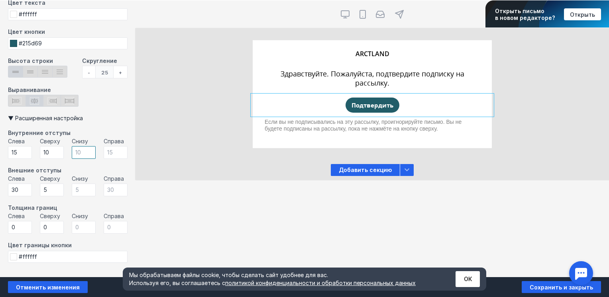
click at [80, 151] on input "number" at bounding box center [84, 152] width 24 height 13
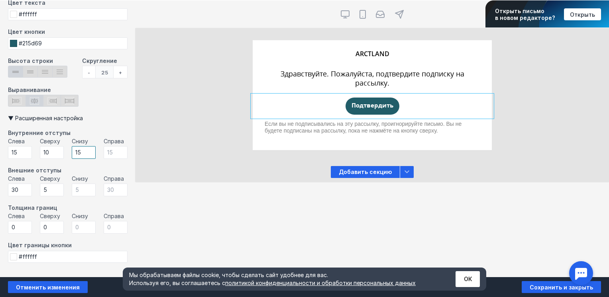
type input "1"
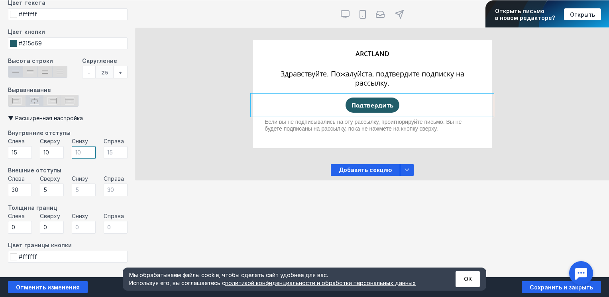
drag, startPoint x: 85, startPoint y: 166, endPoint x: 80, endPoint y: 151, distance: 15.8
click at [80, 151] on input "number" at bounding box center [84, 152] width 24 height 13
click at [80, 190] on input "number" at bounding box center [84, 190] width 24 height 13
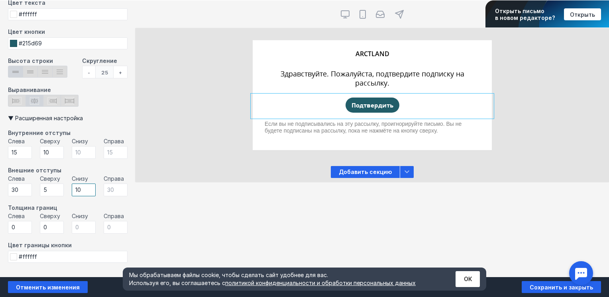
click at [80, 190] on input "10" at bounding box center [84, 190] width 24 height 13
type input "1"
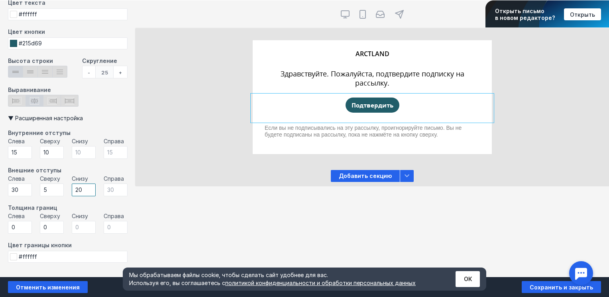
type input "2"
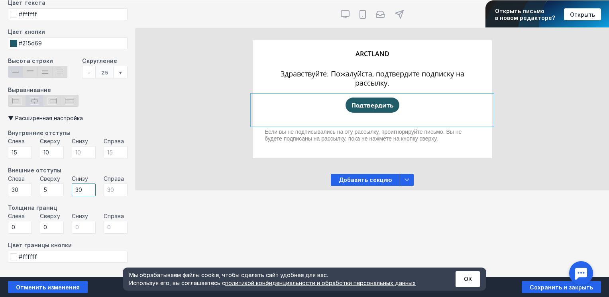
type input "30"
click at [110, 201] on div "Внешние отступы Слева 30 Сверху 5 Снизу 30 Справа" at bounding box center [68, 185] width 120 height 37
click at [282, 213] on div "Контент Тт Copy Created with Sketch. Текст image Created with Sketch. Картинка …" at bounding box center [304, 138] width 609 height 277
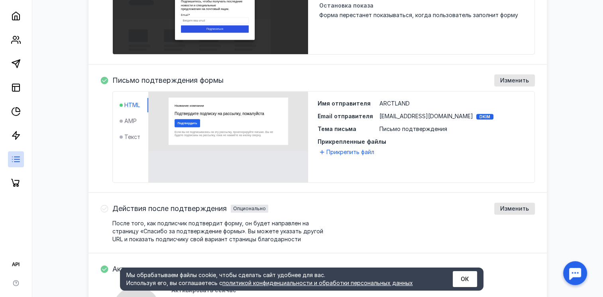
scroll to position [271, 0]
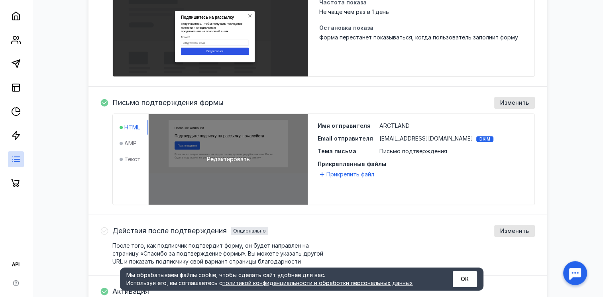
click at [186, 143] on div "Редактировать" at bounding box center [228, 159] width 159 height 91
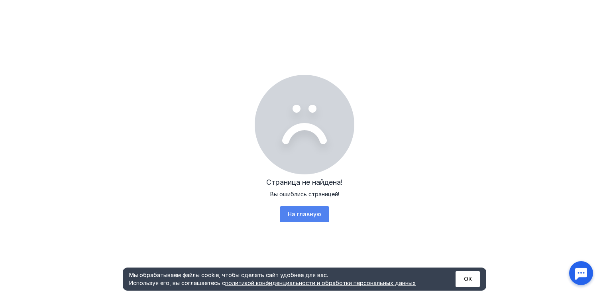
click at [315, 216] on span "На главную" at bounding box center [304, 214] width 33 height 7
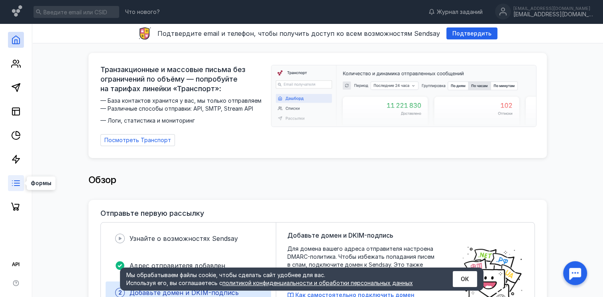
click at [13, 179] on icon at bounding box center [16, 184] width 10 height 10
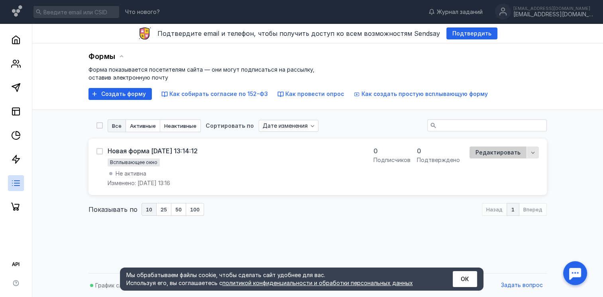
click at [507, 157] on div "Редактировать" at bounding box center [497, 153] width 57 height 12
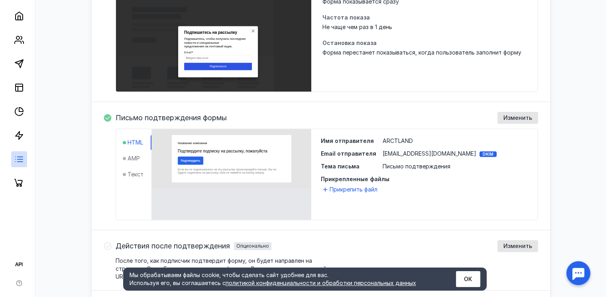
scroll to position [260, 0]
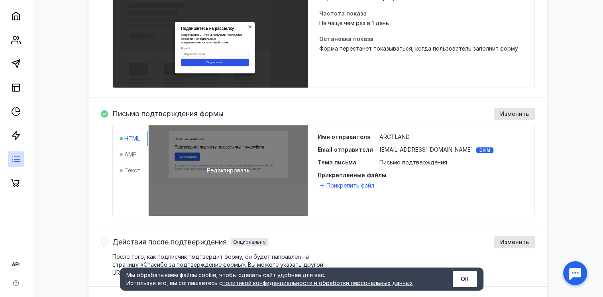
click at [217, 167] on span "Редактировать" at bounding box center [228, 171] width 43 height 8
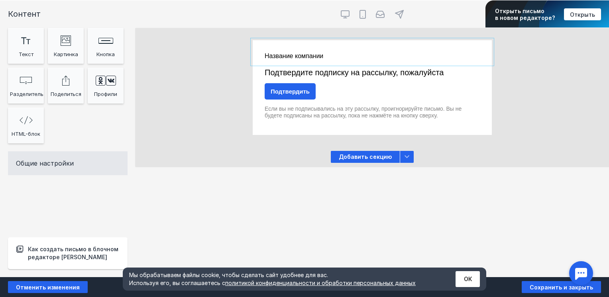
click at [316, 54] on div at bounding box center [372, 52] width 239 height 24
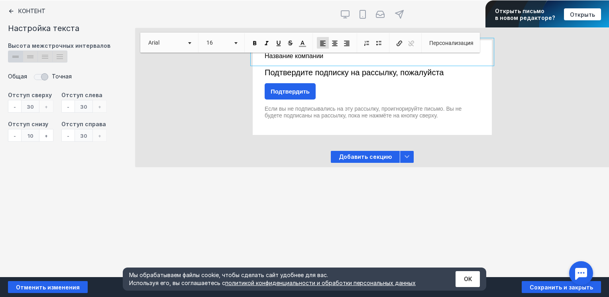
click at [298, 57] on span "Название компании" at bounding box center [294, 56] width 59 height 7
click at [258, 42] on span at bounding box center [254, 43] width 7 height 7
click at [189, 44] on link "Arial" at bounding box center [169, 43] width 50 height 12
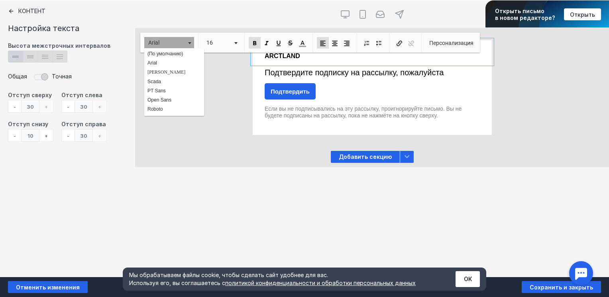
scroll to position [1, 0]
click at [170, 96] on span "Open Sans" at bounding box center [159, 99] width 24 height 6
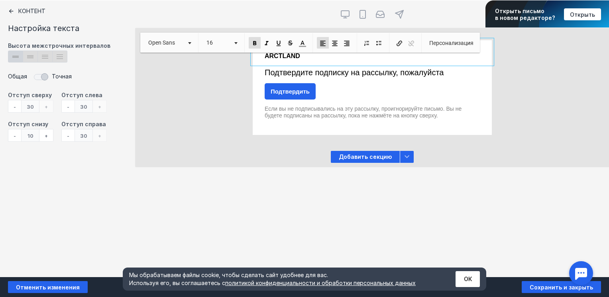
click at [273, 60] on div at bounding box center [372, 52] width 239 height 24
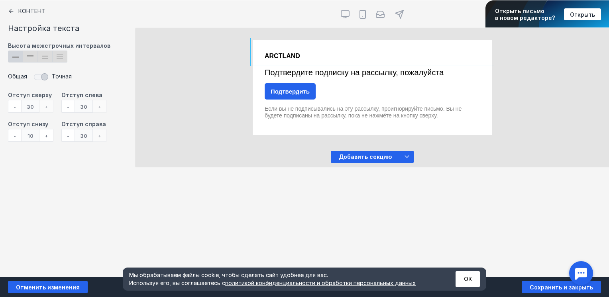
click at [280, 56] on div at bounding box center [372, 52] width 239 height 24
click at [320, 54] on div at bounding box center [372, 52] width 239 height 24
click at [283, 58] on div at bounding box center [372, 52] width 239 height 24
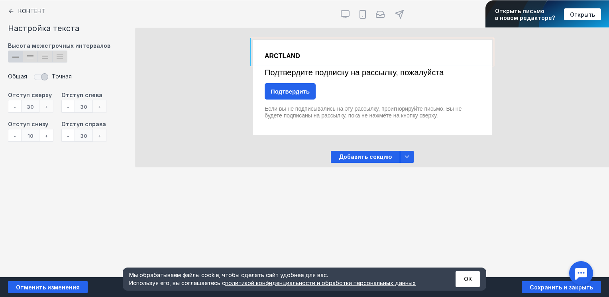
click at [283, 58] on div at bounding box center [372, 52] width 239 height 24
click at [340, 49] on div at bounding box center [372, 52] width 239 height 24
click at [335, 77] on div at bounding box center [372, 73] width 239 height 18
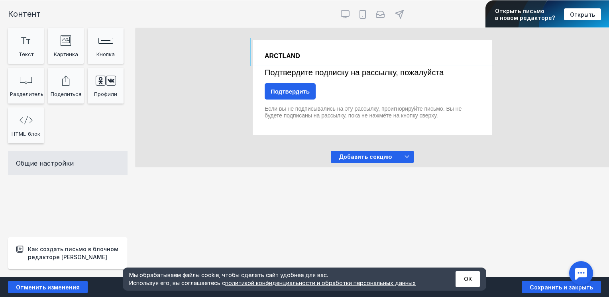
click at [298, 57] on div at bounding box center [372, 52] width 239 height 24
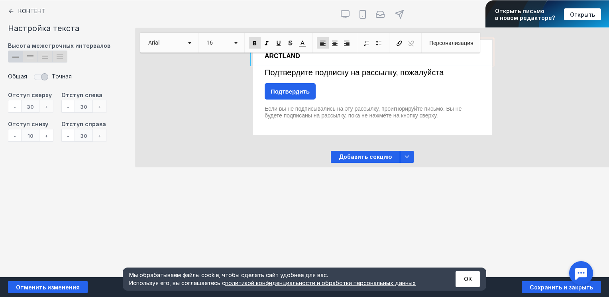
click at [298, 57] on b "ARCTLAND ​​​​​​​" at bounding box center [282, 56] width 35 height 7
click at [285, 58] on b "ARCTLAND ​​​​​​​" at bounding box center [282, 56] width 35 height 7
click at [189, 43] on link "Arial" at bounding box center [169, 43] width 50 height 12
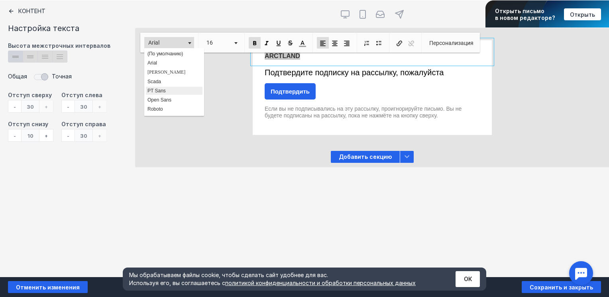
scroll to position [1, 0]
click at [176, 94] on link "Open Sans" at bounding box center [173, 98] width 57 height 9
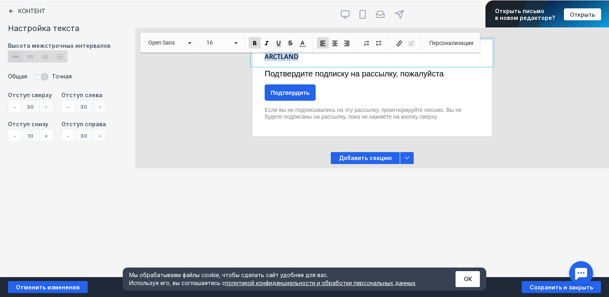
scroll to position [0, 0]
click at [337, 42] on span at bounding box center [334, 43] width 7 height 7
click at [302, 184] on div "Контент Тт Copy Created with Sketch. Текст image Created with Sketch. Картинка …" at bounding box center [304, 138] width 609 height 277
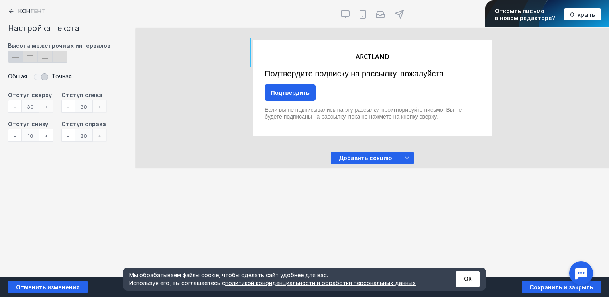
click at [379, 59] on div at bounding box center [372, 52] width 239 height 25
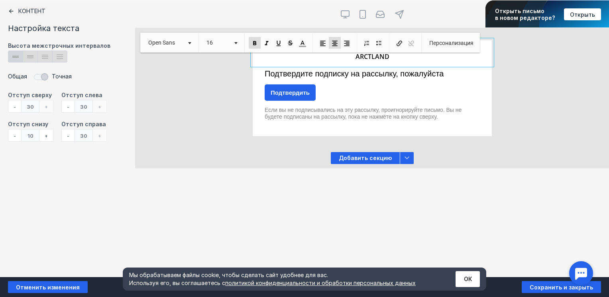
click at [379, 59] on div "ARCTLAND ​​​​​​​" at bounding box center [372, 52] width 239 height 25
click at [365, 56] on b "ARCTLAND ​​​​​​​" at bounding box center [372, 56] width 34 height 9
click at [235, 43] on link "16" at bounding box center [221, 43] width 38 height 12
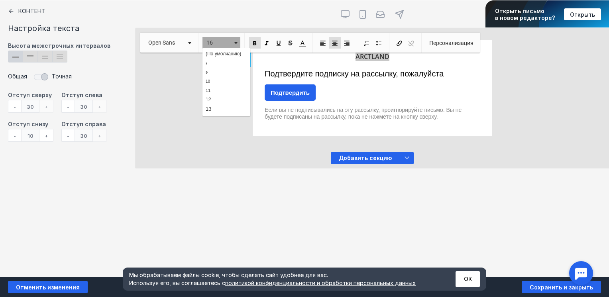
scroll to position [55, 0]
click at [215, 103] on link "18" at bounding box center [225, 107] width 45 height 12
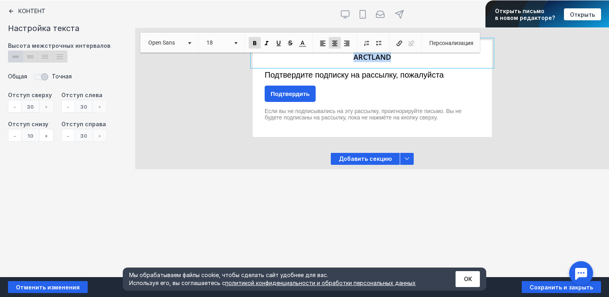
scroll to position [0, 0]
click at [236, 44] on span at bounding box center [235, 41] width 2 height 8
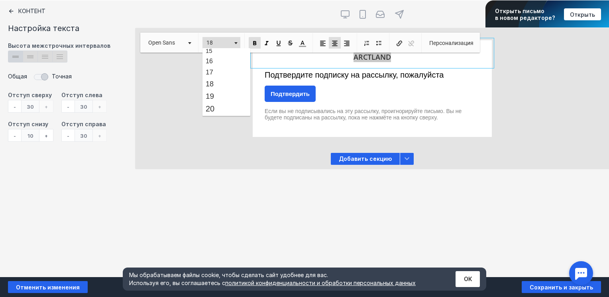
click at [218, 102] on li "20" at bounding box center [225, 108] width 45 height 13
click at [214, 108] on span "20" at bounding box center [209, 108] width 9 height 9
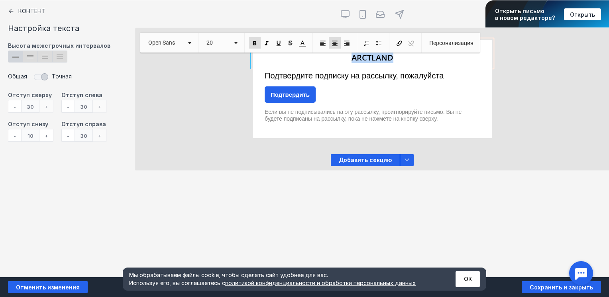
scroll to position [0, 0]
click at [271, 190] on div "Контент Тт Copy Created with Sketch. Текст image Created with Sketch. Картинка …" at bounding box center [304, 138] width 609 height 277
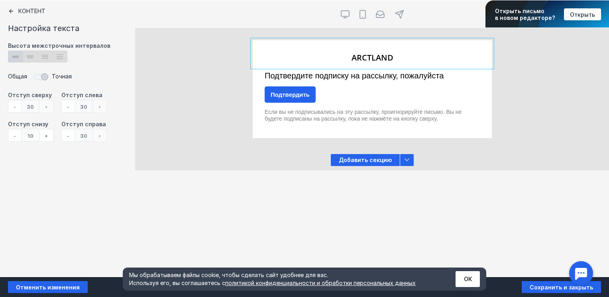
click at [366, 85] on div "Подтвердить" at bounding box center [372, 94] width 239 height 20
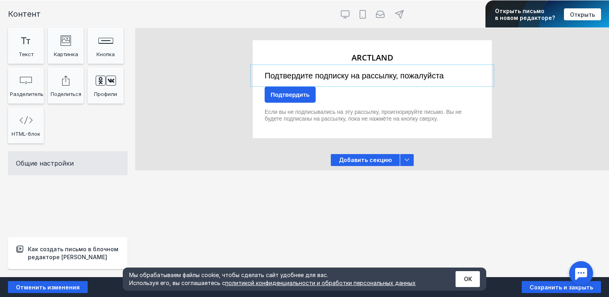
click at [349, 76] on div at bounding box center [372, 76] width 239 height 18
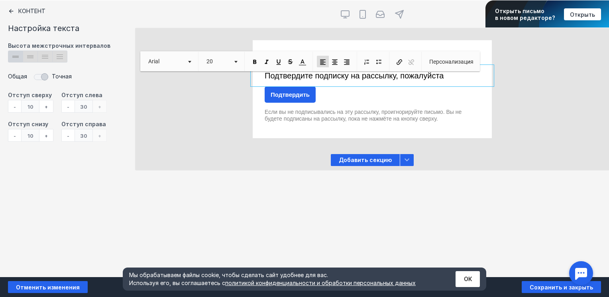
click at [371, 79] on span "Подтвердите подписку на рассылку, пожалуйста" at bounding box center [354, 75] width 179 height 9
click at [266, 77] on span "Подтвердите подписку на рассылку, пожалуйста" at bounding box center [354, 75] width 179 height 9
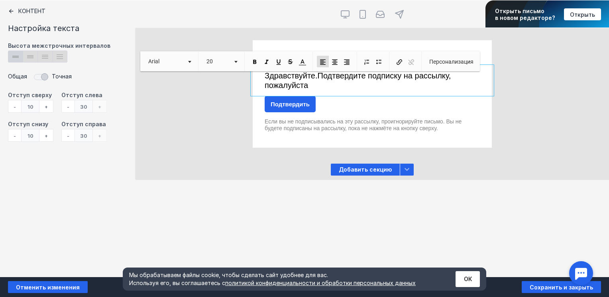
click at [284, 86] on span "Здравствуйте. Подтвердите подписку на рассылку, пожалуйста" at bounding box center [358, 80] width 186 height 18
copy span "пожалуйста"
click at [322, 79] on span "Здравствуйте. Подтвердите подписку на рассылку, пожалуйста" at bounding box center [358, 80] width 186 height 18
click at [328, 76] on span "Здравствуйте. П пожалуйста одтвердите подписку на рассылку, пожалуйста" at bounding box center [360, 80] width 191 height 18
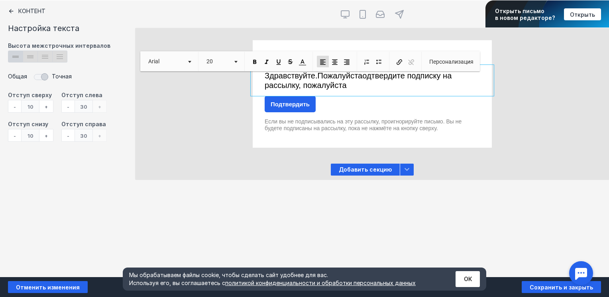
click at [365, 79] on span "Здравствуйте. П ожалуйста одтвердите подписку на рассылку, пожалуйста" at bounding box center [358, 80] width 187 height 18
drag, startPoint x: 351, startPoint y: 85, endPoint x: 303, endPoint y: 92, distance: 48.4
click at [303, 92] on div "Здравствуйте. П ожалуйста, п одтвердите подписку на рассылку, пожалуйста" at bounding box center [372, 80] width 239 height 27
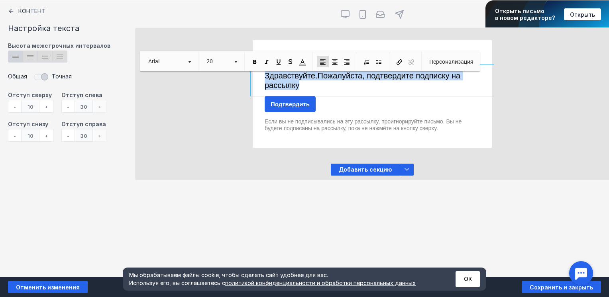
drag, startPoint x: 299, startPoint y: 85, endPoint x: 261, endPoint y: 74, distance: 39.5
click at [261, 74] on div "Здравствуйте. П ожалуйста, п одтвердите подписку на рассылку" at bounding box center [372, 80] width 239 height 27
click at [187, 63] on link "Arial" at bounding box center [169, 62] width 50 height 12
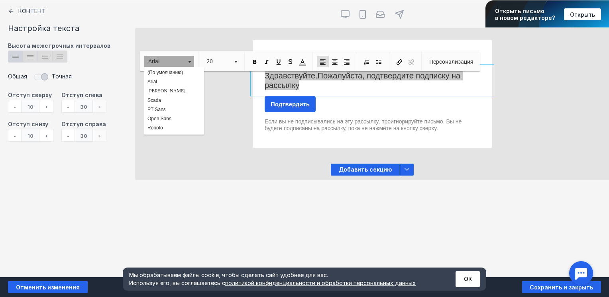
scroll to position [1, 0]
click at [173, 114] on link "Open Sans" at bounding box center [173, 117] width 57 height 9
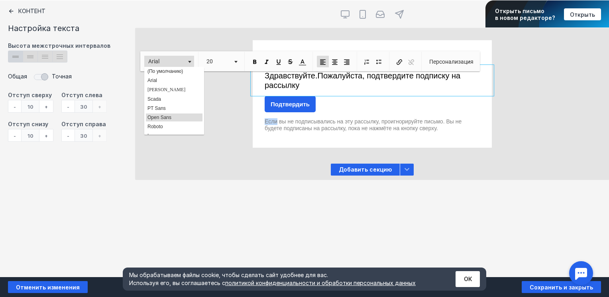
drag, startPoint x: 28, startPoint y: 48, endPoint x: 174, endPoint y: 114, distance: 160.3
click at [174, 114] on div "ARCTLAND ​​​​​​​ Здравствуйте. П ожалуйста, п одтвердите подписку на рассылку П…" at bounding box center [371, 94] width 473 height 108
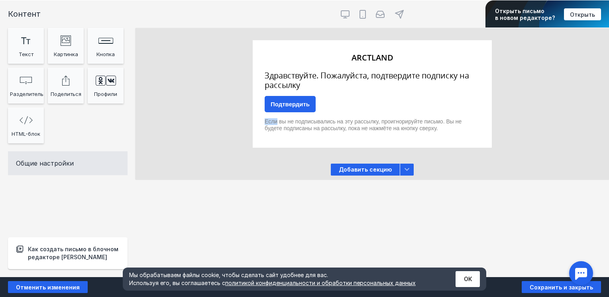
click at [292, 83] on div at bounding box center [372, 80] width 239 height 27
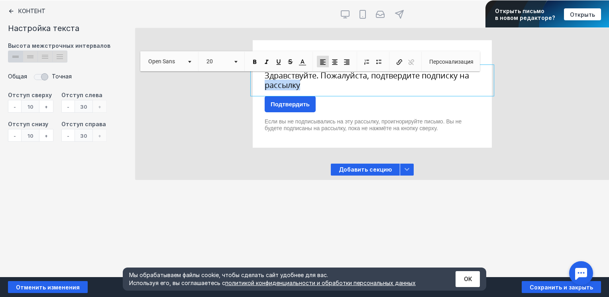
click at [292, 83] on span "Здравствуйте. Пожалуйста, подтвердите подписку на рассылку" at bounding box center [367, 80] width 204 height 20
click at [319, 86] on p "Здравствуйте. Пожалуйста, подтвердите подписку на рассылку" at bounding box center [372, 80] width 215 height 19
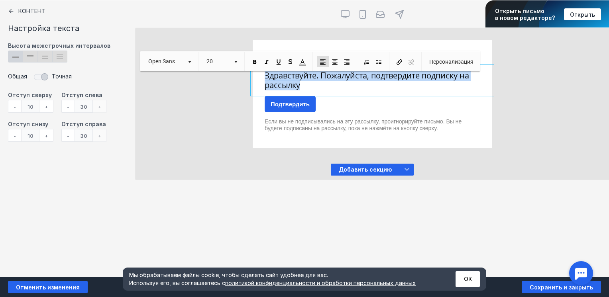
drag, startPoint x: 306, startPoint y: 86, endPoint x: 261, endPoint y: 74, distance: 46.3
click at [261, 74] on div "Здравствуйте. Пожалуйста, подтвердите подписку на рассылку" at bounding box center [372, 80] width 239 height 27
click at [334, 63] on span at bounding box center [334, 62] width 7 height 7
click at [242, 61] on span "Размер 20" at bounding box center [221, 62] width 46 height 20
click at [240, 61] on link "20" at bounding box center [221, 62] width 38 height 12
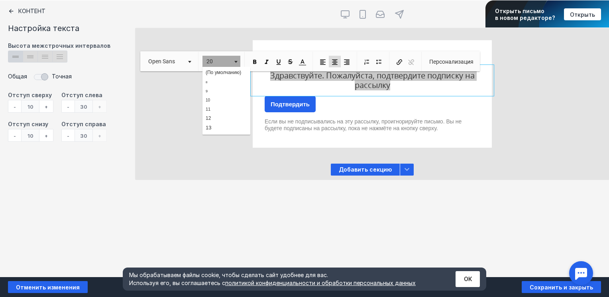
scroll to position [102, 0]
click at [222, 78] on link "18" at bounding box center [225, 79] width 45 height 12
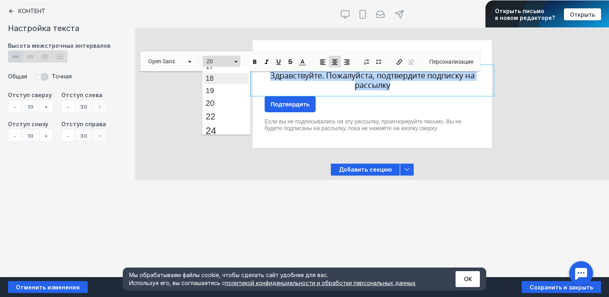
scroll to position [0, 0]
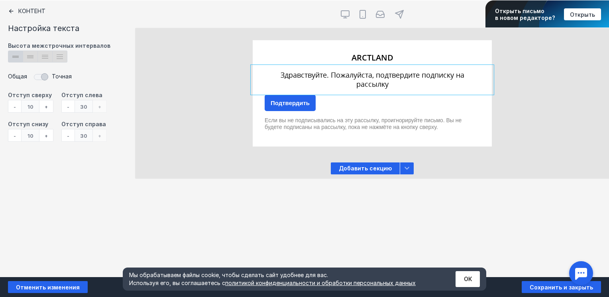
click at [271, 194] on div "Контент Тт Copy Created with Sketch. Текст image Created with Sketch. Картинка …" at bounding box center [304, 138] width 609 height 277
click at [317, 203] on div "Контент Тт Copy Created with Sketch. Текст image Created with Sketch. Картинка …" at bounding box center [304, 138] width 609 height 277
click at [382, 82] on div at bounding box center [372, 80] width 239 height 26
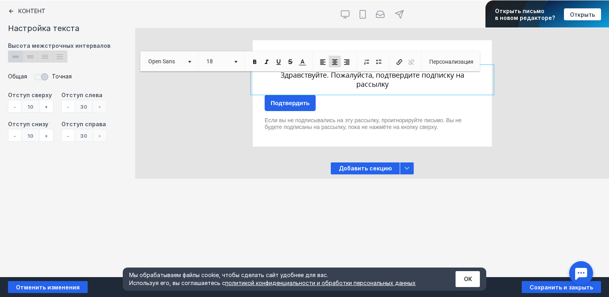
click at [382, 82] on div "Здравствуйте. Пожалуйста, подтвердите подписку на рассылку" at bounding box center [372, 80] width 239 height 26
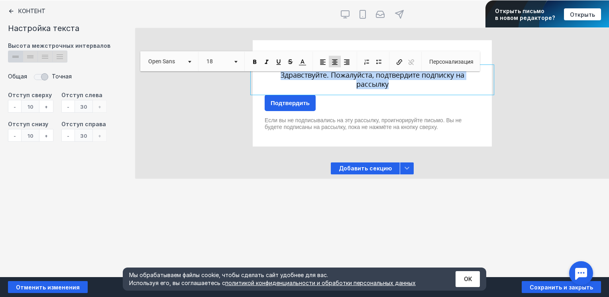
drag, startPoint x: 387, startPoint y: 84, endPoint x: 278, endPoint y: 77, distance: 109.5
click at [278, 77] on p "Здравствуйте. Пожалуйста, подтвердите подписку на рассылку" at bounding box center [372, 80] width 215 height 18
click at [238, 62] on span at bounding box center [235, 62] width 3 height 2
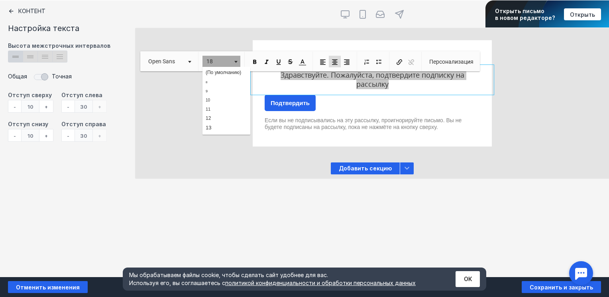
scroll to position [78, 0]
click at [222, 90] on link "17" at bounding box center [225, 90] width 45 height 11
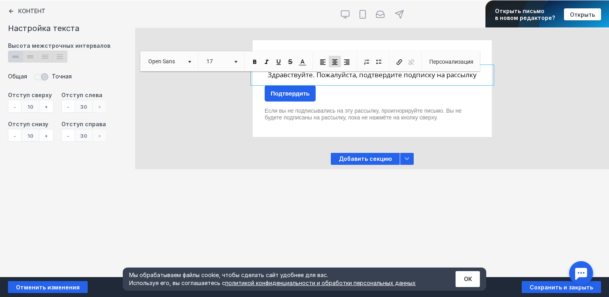
scroll to position [0, 0]
click at [263, 178] on div "Контент Тт Copy Created with Sketch. Текст image Created with Sketch. Картинка …" at bounding box center [304, 138] width 609 height 277
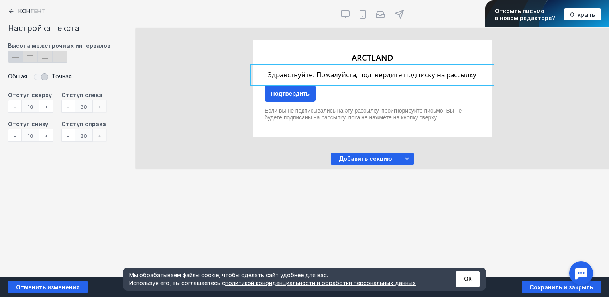
click at [287, 203] on div "Контент Тт Copy Created with Sketch. Текст image Created with Sketch. Картинка …" at bounding box center [304, 138] width 609 height 277
click at [294, 201] on div "Контент Тт Copy Created with Sketch. Текст image Created with Sketch. Картинка …" at bounding box center [304, 138] width 609 height 277
click at [341, 71] on div at bounding box center [372, 75] width 239 height 16
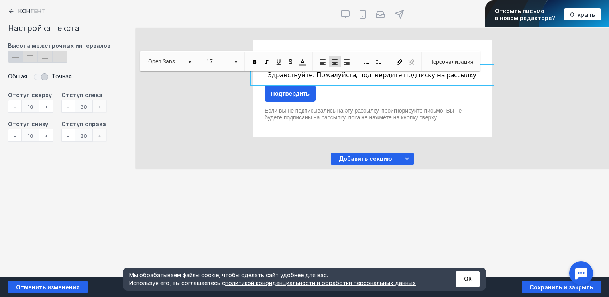
click at [341, 71] on div "Здравствуйте. Пожалуйста, подтвердите подписку на рассылку" at bounding box center [372, 75] width 239 height 16
click at [334, 78] on span "Здравствуйте. Пожалуйста, подтвердите подписку на рассылку" at bounding box center [372, 74] width 209 height 9
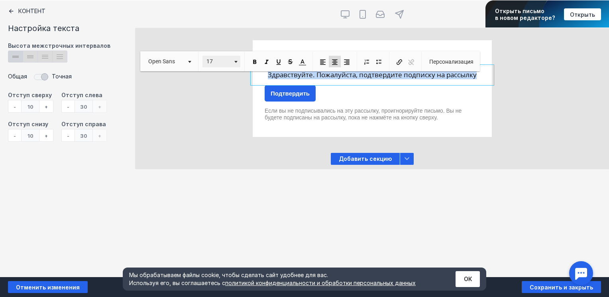
click at [240, 61] on link "17" at bounding box center [221, 62] width 38 height 12
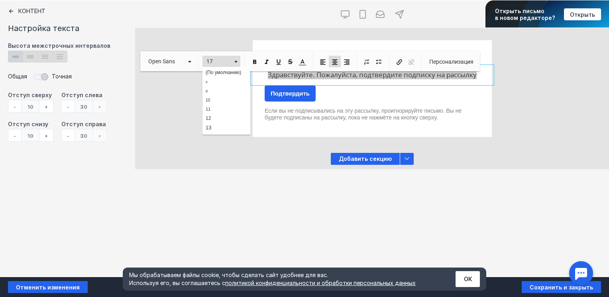
scroll to position [67, 0]
click at [215, 109] on link "18" at bounding box center [225, 114] width 45 height 12
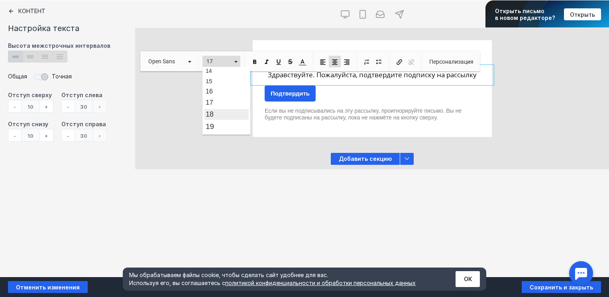
scroll to position [0, 0]
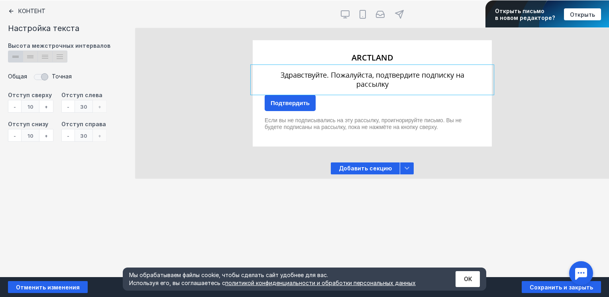
click at [271, 187] on div "Контент Тт Copy Created with Sketch. Текст image Created with Sketch. Картинка …" at bounding box center [304, 138] width 609 height 277
click at [304, 104] on div "Подтвердить" at bounding box center [290, 103] width 51 height 16
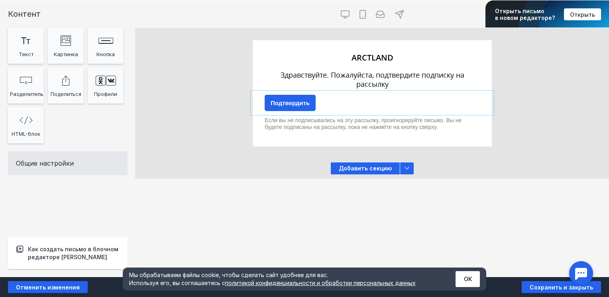
click at [284, 102] on div "Подтвердить" at bounding box center [290, 103] width 51 height 16
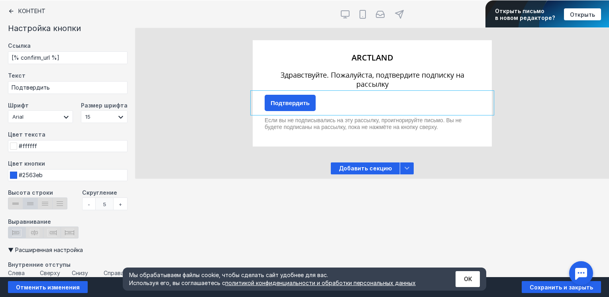
click at [114, 202] on div "+" at bounding box center [121, 204] width 14 height 13
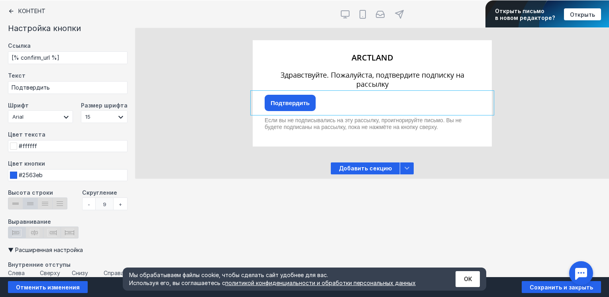
click at [114, 202] on div "+" at bounding box center [121, 204] width 14 height 13
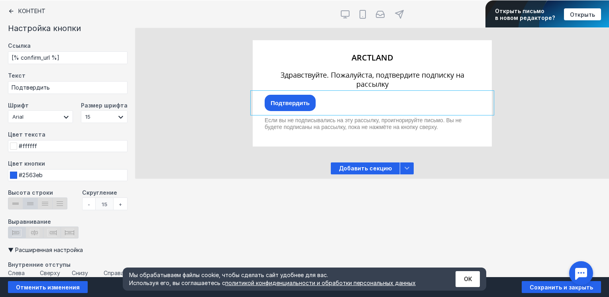
click at [114, 202] on div "+" at bounding box center [121, 204] width 14 height 13
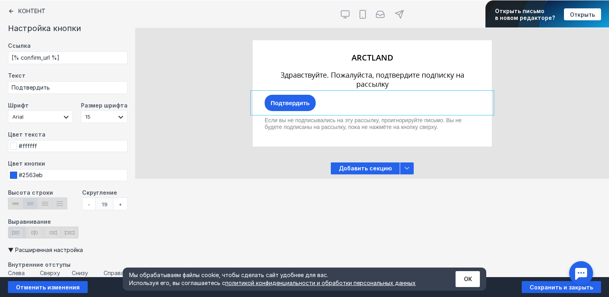
click at [114, 202] on div "+" at bounding box center [121, 204] width 14 height 13
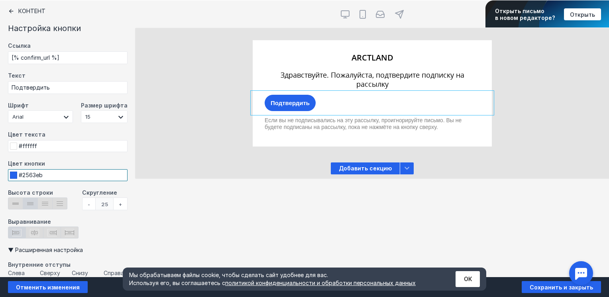
click at [47, 175] on input "#2563eb" at bounding box center [68, 175] width 120 height 12
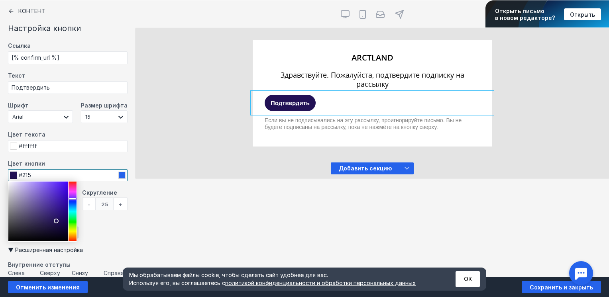
type input "#215d69"
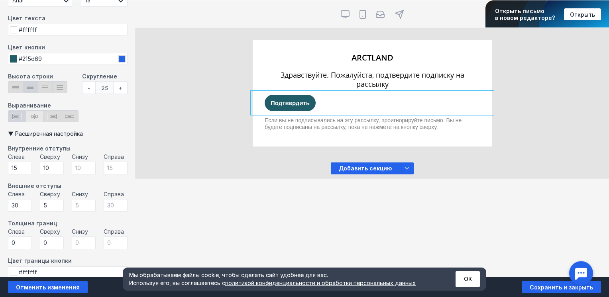
click at [30, 118] on icon at bounding box center [34, 117] width 9 height 8
click at [30, 116] on input "radio" at bounding box center [28, 112] width 5 height 5
radio input "true"
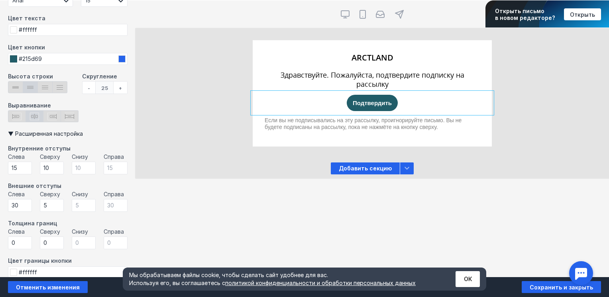
click at [109, 126] on div "Выравнивание" at bounding box center [68, 116] width 120 height 28
click at [68, 135] on input "checkbox" at bounding box center [68, 204] width 120 height 148
checkbox input "false"
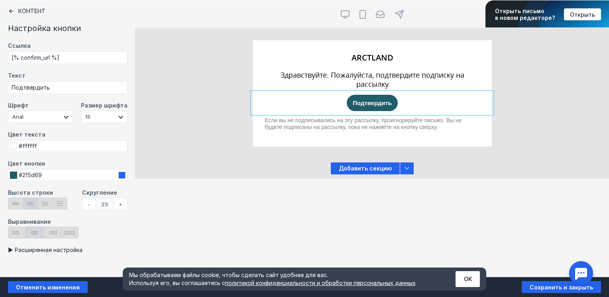
scroll to position [0, 0]
click at [71, 116] on select "Arial [PERSON_NAME] Scada PT Sans Open Sans Roboto [GEOGRAPHIC_DATA] PT Serif" at bounding box center [40, 116] width 65 height 13
select select "'Open Sans', Helvetica, Arial, sans-serif"
click at [8, 110] on select "Arial [PERSON_NAME] Scada PT Sans Open Sans Roboto [GEOGRAPHIC_DATA] PT Serif" at bounding box center [40, 116] width 65 height 13
click at [97, 135] on label "Цвет текста" at bounding box center [68, 135] width 120 height 9
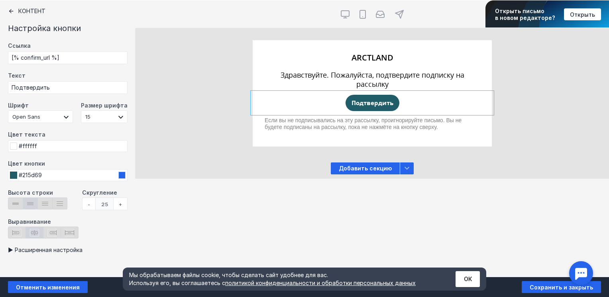
click at [14, 249] on input "checkbox" at bounding box center [68, 250] width 120 height 7
checkbox input "true"
click at [12, 7] on div "Контент Настройка кнопки Ссылка [% confirm_url %] Текст Подтвердить Шрифт Arial…" at bounding box center [67, 138] width 135 height 277
click at [11, 9] on icon at bounding box center [11, 11] width 6 height 6
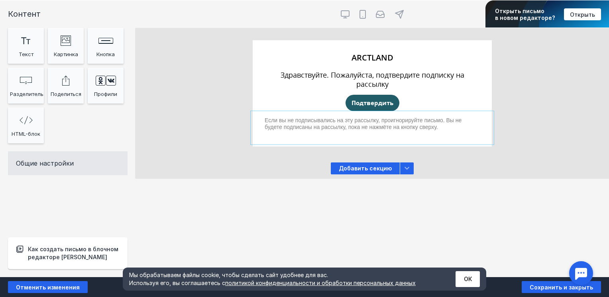
click at [376, 128] on div at bounding box center [372, 127] width 239 height 29
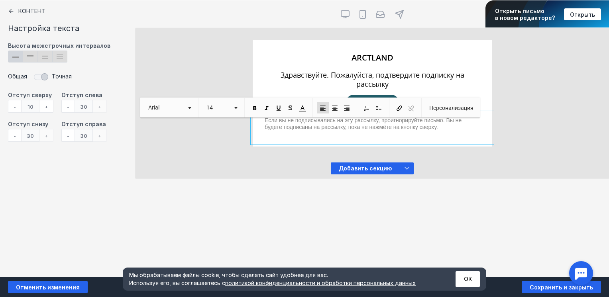
click at [436, 130] on span "Если вы не подписывались на эту рассылку, проигнорируйте письмо. Вы не будете п…" at bounding box center [363, 123] width 197 height 13
drag, startPoint x: 443, startPoint y: 128, endPoint x: 445, endPoint y: 122, distance: 7.1
click at [445, 122] on p "Если вы не подписывались на эту рассылку, проигнорируйте письмо. Вы не будете п…" at bounding box center [372, 124] width 215 height 14
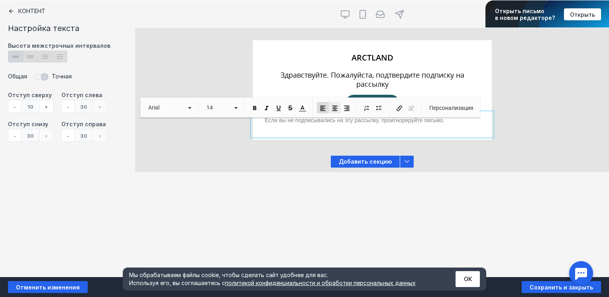
click at [338, 110] on span at bounding box center [334, 108] width 7 height 7
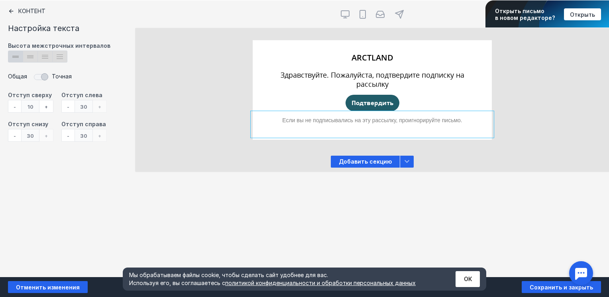
click at [346, 228] on div "Контент Тт Copy Created with Sketch. Текст image Created with Sketch. Картинка …" at bounding box center [304, 138] width 609 height 277
click at [408, 59] on div at bounding box center [372, 53] width 239 height 27
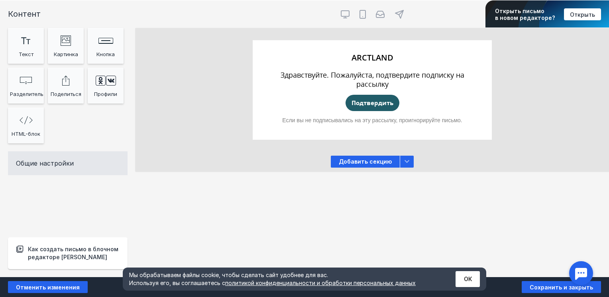
click at [370, 58] on div at bounding box center [372, 53] width 239 height 27
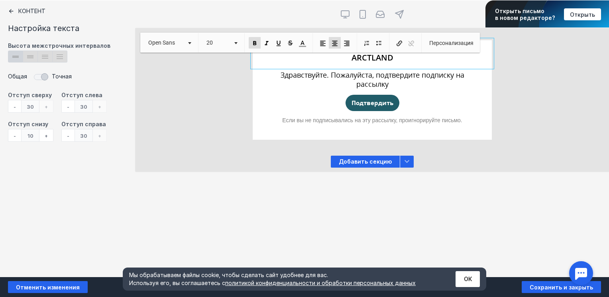
click at [45, 136] on div "+" at bounding box center [46, 135] width 14 height 13
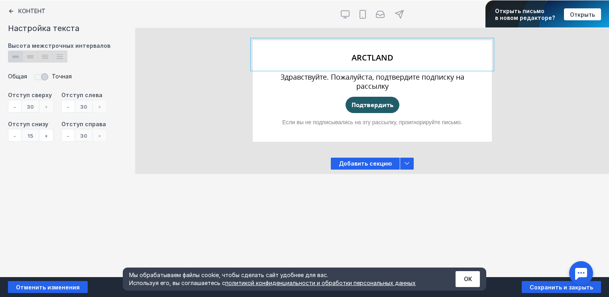
click at [45, 136] on div "+" at bounding box center [46, 135] width 14 height 13
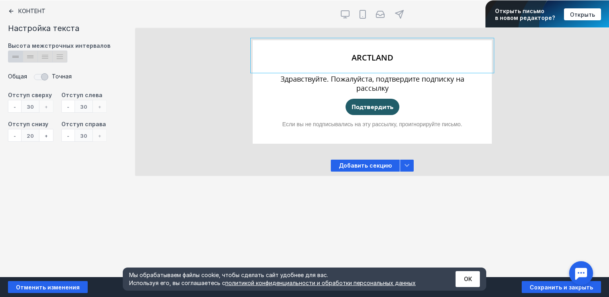
click at [45, 136] on div "+" at bounding box center [46, 135] width 14 height 13
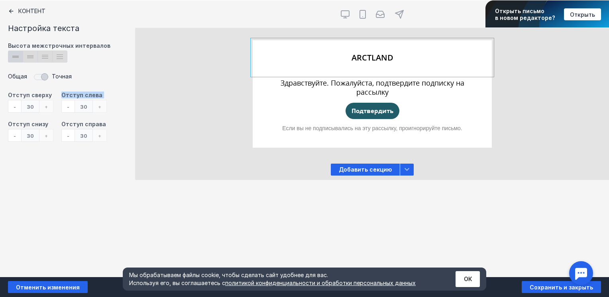
click at [45, 136] on div "- 30 +" at bounding box center [30, 135] width 45 height 13
drag, startPoint x: 45, startPoint y: 136, endPoint x: 75, endPoint y: 185, distance: 57.3
click at [75, 185] on div "Контент Настройка текста Высота межстрочных интервалов lineheight_12 Created wi…" at bounding box center [67, 138] width 135 height 277
click at [346, 95] on div at bounding box center [372, 88] width 239 height 26
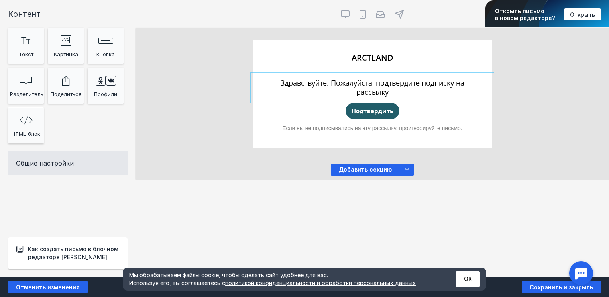
click at [367, 90] on div at bounding box center [372, 88] width 239 height 26
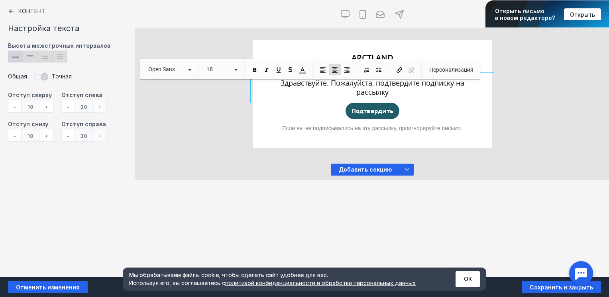
click at [47, 139] on div "+" at bounding box center [46, 135] width 14 height 13
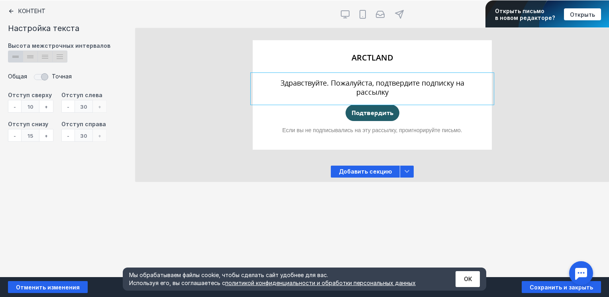
click at [47, 139] on div "+" at bounding box center [46, 135] width 14 height 13
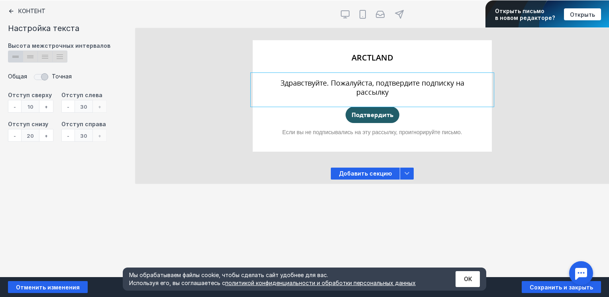
click at [47, 139] on div "+" at bounding box center [46, 135] width 14 height 13
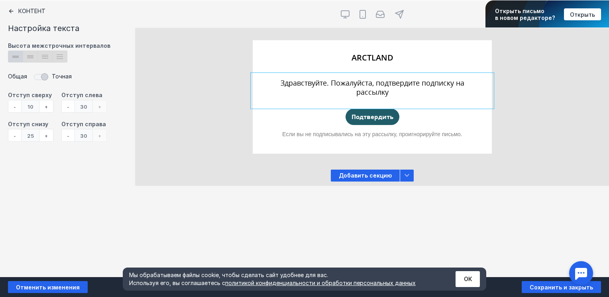
click at [12, 133] on div "-" at bounding box center [14, 135] width 13 height 13
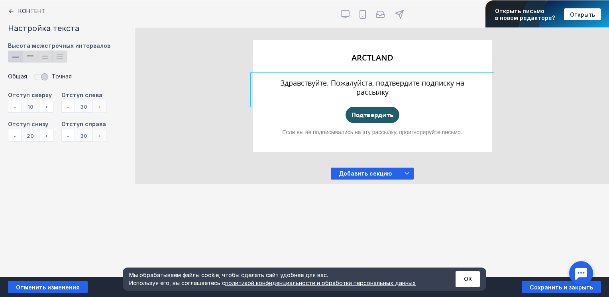
click at [12, 133] on div "-" at bounding box center [14, 135] width 13 height 13
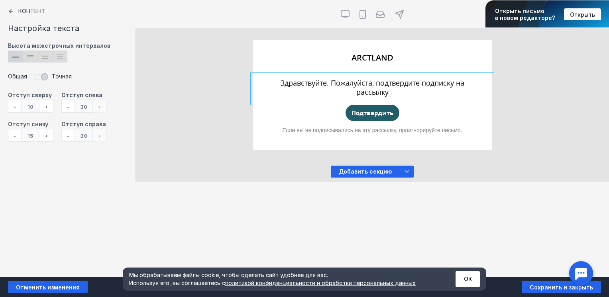
click at [12, 133] on div "-" at bounding box center [14, 135] width 13 height 13
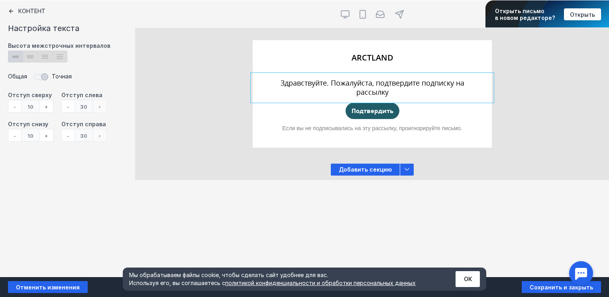
click at [12, 133] on div "-" at bounding box center [14, 135] width 13 height 13
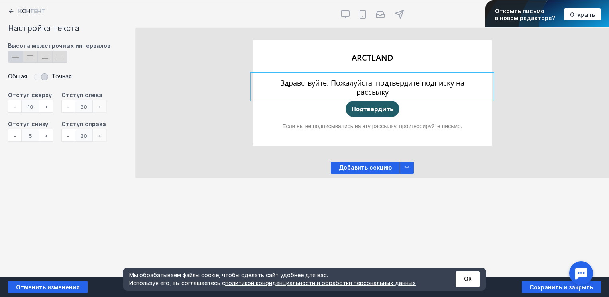
click at [41, 138] on div "+" at bounding box center [46, 135] width 14 height 13
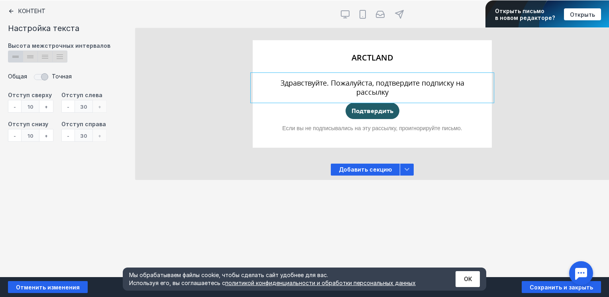
click at [69, 186] on div "Контент Настройка текста Высота межстрочных интервалов lineheight_12 Created wi…" at bounding box center [67, 138] width 135 height 277
click at [402, 114] on div "Подтвердить" at bounding box center [372, 111] width 239 height 20
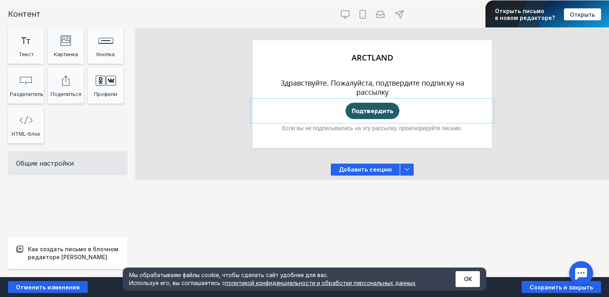
click at [363, 113] on div "Подтвердить" at bounding box center [373, 111] width 54 height 16
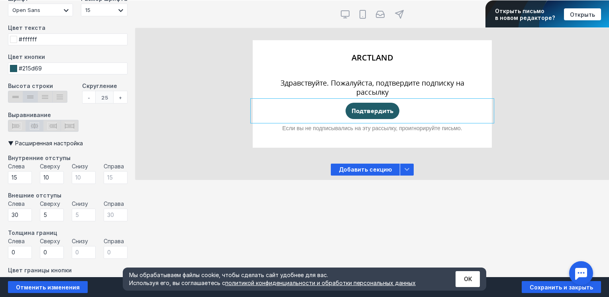
scroll to position [132, 0]
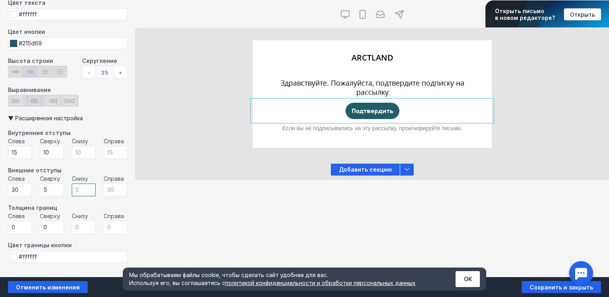
click at [83, 189] on input "number" at bounding box center [84, 190] width 24 height 13
type input "1"
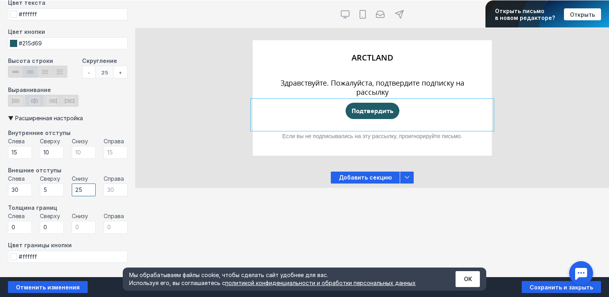
type input "25"
click at [116, 204] on div "Толщина границ" at bounding box center [68, 208] width 120 height 8
click at [163, 201] on div "Контент Тт Copy Created with Sketch. Текст image Created with Sketch. Картинка …" at bounding box center [304, 138] width 609 height 277
click at [289, 49] on div at bounding box center [372, 57] width 239 height 35
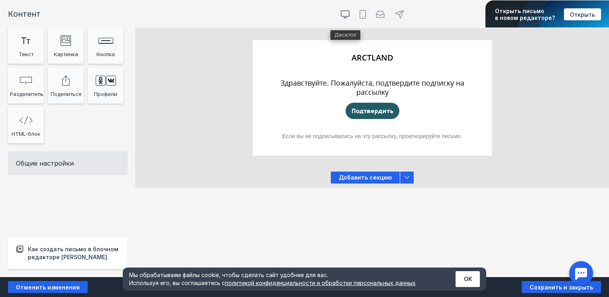
click at [346, 14] on icon at bounding box center [345, 15] width 10 height 10
click at [342, 10] on input "radio" at bounding box center [338, 6] width 5 height 5
radio input "true"
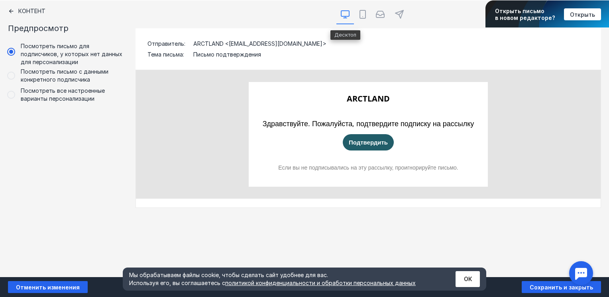
click at [346, 14] on icon at bounding box center [345, 15] width 10 height 10
click at [342, 10] on input "radio" at bounding box center [338, 6] width 5 height 5
click at [365, 12] on icon at bounding box center [363, 15] width 10 height 10
click at [359, 10] on input "radio" at bounding box center [356, 6] width 5 height 5
radio input "true"
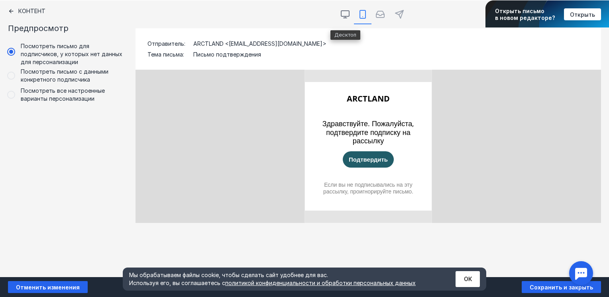
click at [345, 15] on icon at bounding box center [345, 15] width 10 height 10
click at [342, 10] on input "radio" at bounding box center [338, 6] width 5 height 5
radio input "true"
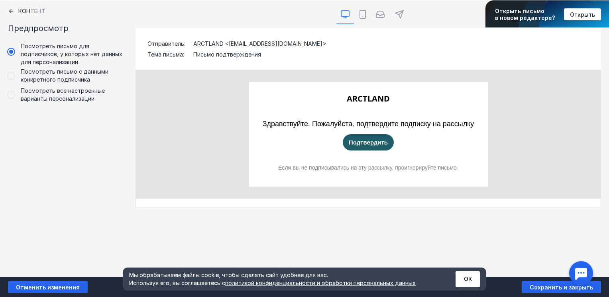
click at [9, 11] on icon at bounding box center [11, 11] width 6 height 6
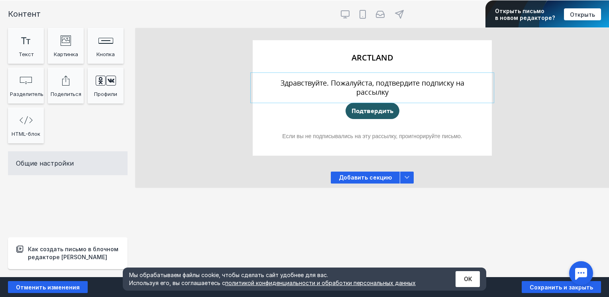
click at [330, 90] on div at bounding box center [372, 88] width 239 height 26
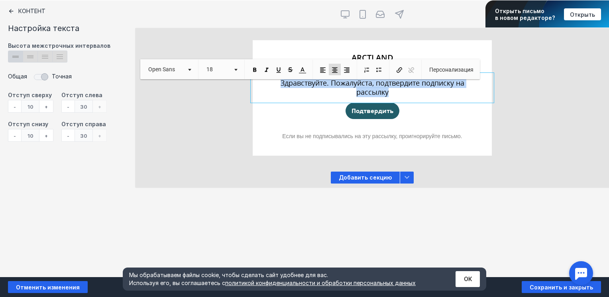
click at [243, 67] on span "Размер 18" at bounding box center [221, 70] width 46 height 20
drag, startPoint x: 236, startPoint y: 68, endPoint x: 243, endPoint y: 67, distance: 7.3
click at [243, 67] on span "Размер 18" at bounding box center [221, 70] width 46 height 20
click at [237, 70] on span at bounding box center [235, 70] width 3 height 2
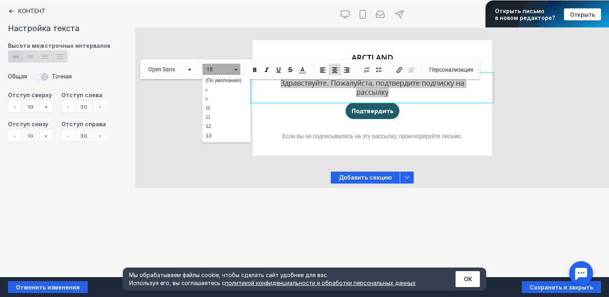
scroll to position [78, 0]
click at [216, 96] on link "17" at bounding box center [225, 98] width 45 height 11
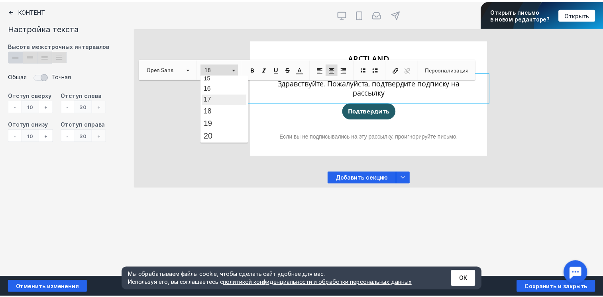
scroll to position [0, 0]
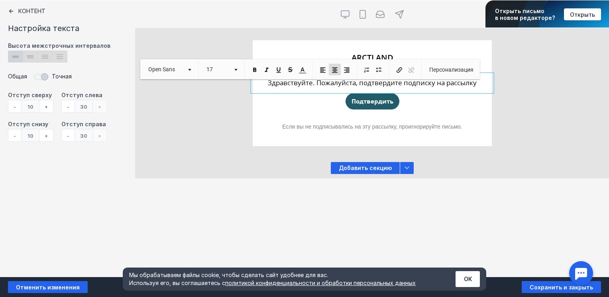
click at [278, 120] on div "Если вы не подписывались на эту рассылку, проигнорируйте письмо." at bounding box center [372, 131] width 239 height 23
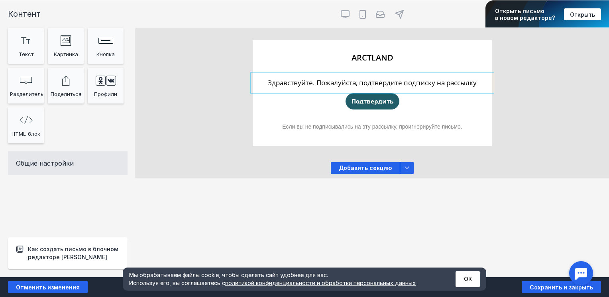
click at [346, 82] on div at bounding box center [372, 83] width 239 height 16
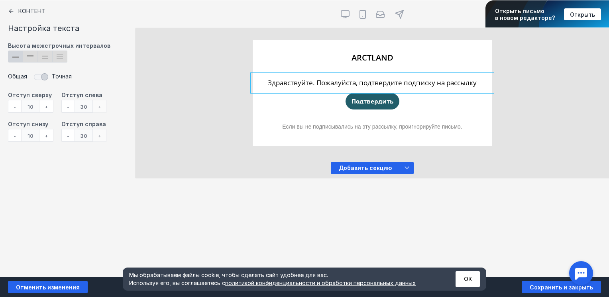
click at [48, 137] on div "+" at bounding box center [46, 135] width 14 height 13
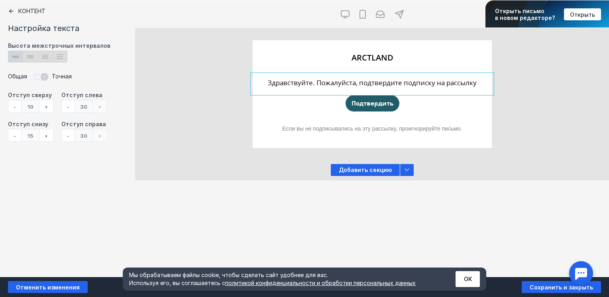
click at [48, 137] on div "+" at bounding box center [46, 135] width 14 height 13
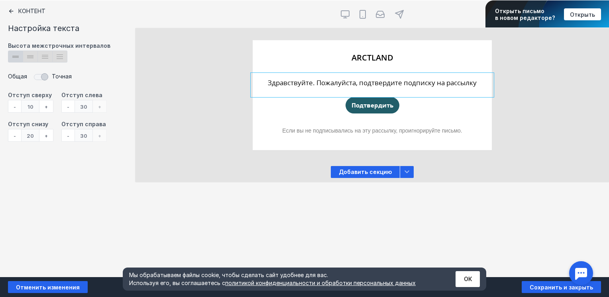
click at [48, 137] on div "+" at bounding box center [46, 135] width 14 height 13
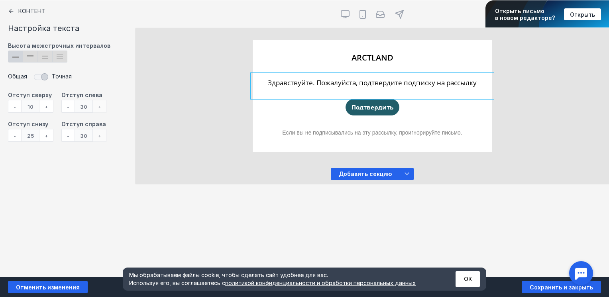
click at [13, 136] on div "-" at bounding box center [14, 135] width 13 height 13
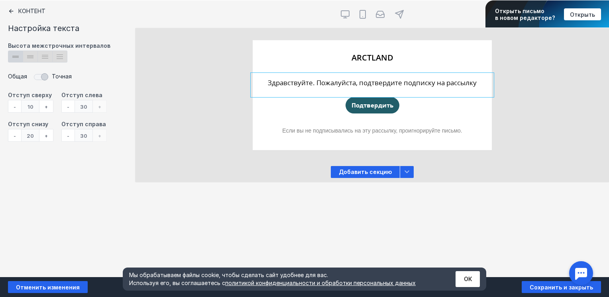
click at [67, 186] on div "Контент Настройка текста Высота межстрочных интервалов lineheight_12 Created wi…" at bounding box center [67, 138] width 135 height 277
click at [207, 193] on div "Контент Тт Copy Created with Sketch. Текст image Created with Sketch. Картинка …" at bounding box center [304, 138] width 609 height 277
click at [273, 116] on div "Подтвердить" at bounding box center [372, 109] width 239 height 28
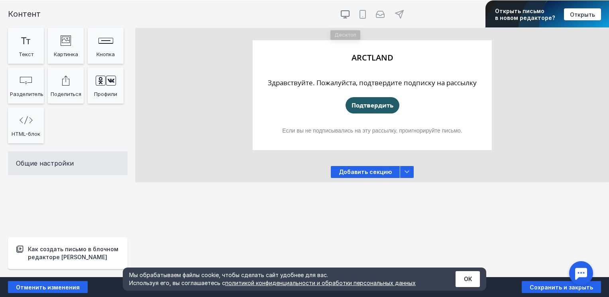
click at [344, 16] on icon at bounding box center [345, 15] width 10 height 10
click at [342, 10] on input "radio" at bounding box center [338, 6] width 5 height 5
radio input "true"
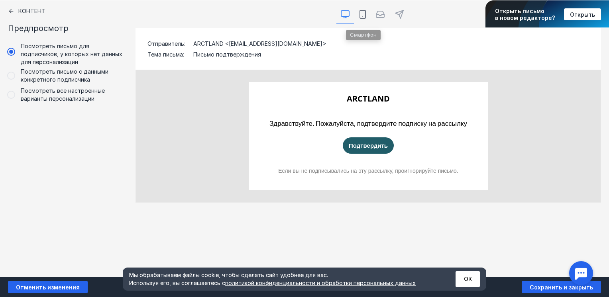
click at [359, 15] on icon at bounding box center [363, 15] width 10 height 10
click at [359, 10] on input "radio" at bounding box center [356, 6] width 5 height 5
radio input "true"
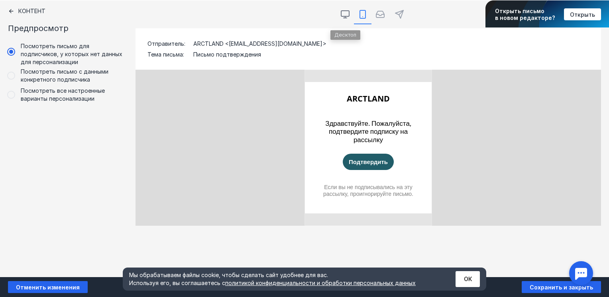
click at [347, 14] on icon at bounding box center [345, 15] width 10 height 10
click at [342, 10] on input "radio" at bounding box center [338, 6] width 5 height 5
radio input "true"
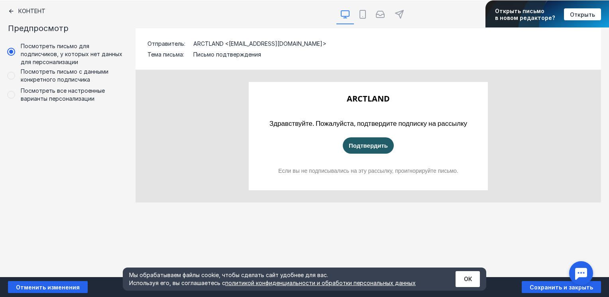
click at [10, 14] on icon at bounding box center [11, 11] width 6 height 6
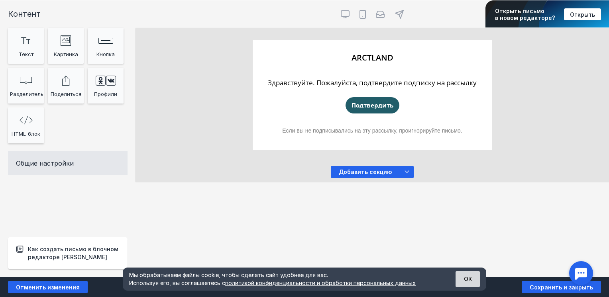
click at [475, 276] on button "ОК" at bounding box center [467, 279] width 24 height 16
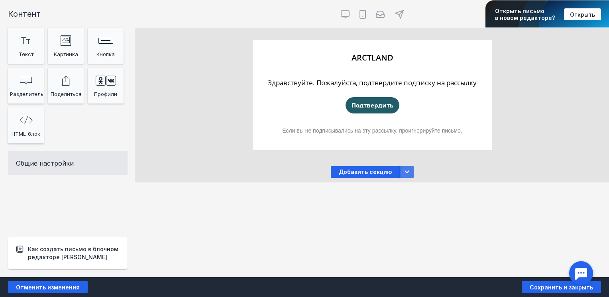
click at [405, 173] on icon at bounding box center [406, 172] width 5 height 3
click at [540, 290] on span "Сохранить и закрыть" at bounding box center [561, 287] width 63 height 7
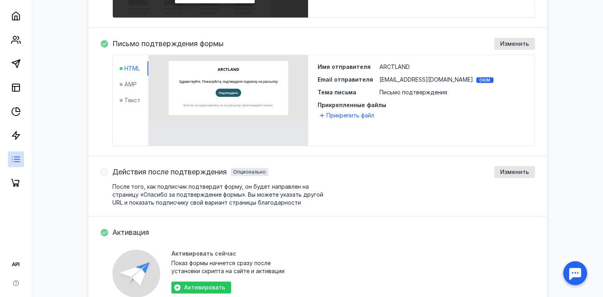
scroll to position [331, 0]
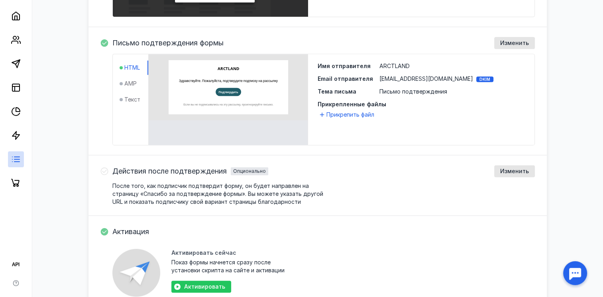
click at [198, 174] on span "Действия после подтверждения" at bounding box center [169, 171] width 114 height 8
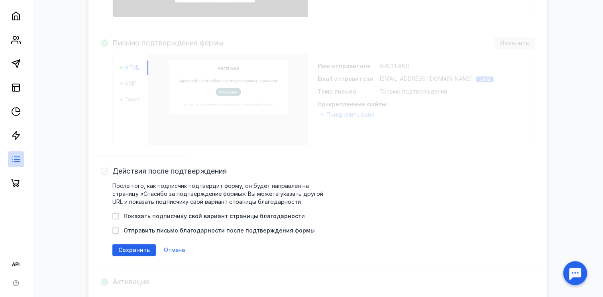
click at [198, 174] on span "Действия после подтверждения" at bounding box center [169, 171] width 114 height 8
click at [142, 250] on span "Сохранить" at bounding box center [133, 250] width 31 height 7
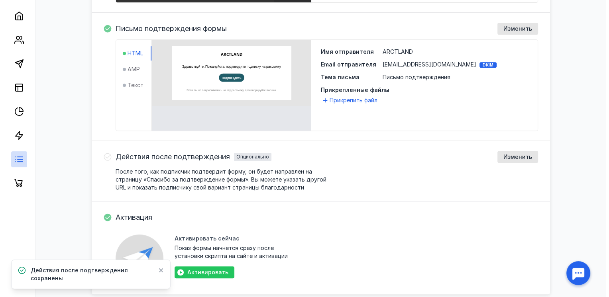
scroll to position [379, 0]
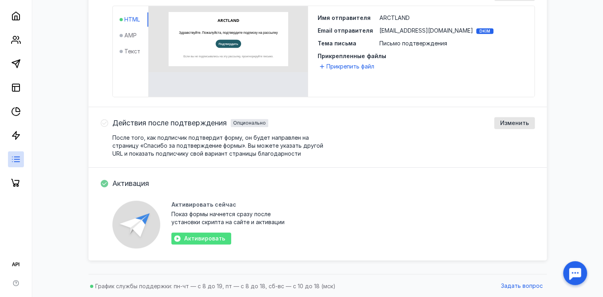
click at [199, 236] on span "Активировать" at bounding box center [204, 239] width 41 height 7
